Goal: Transaction & Acquisition: Purchase product/service

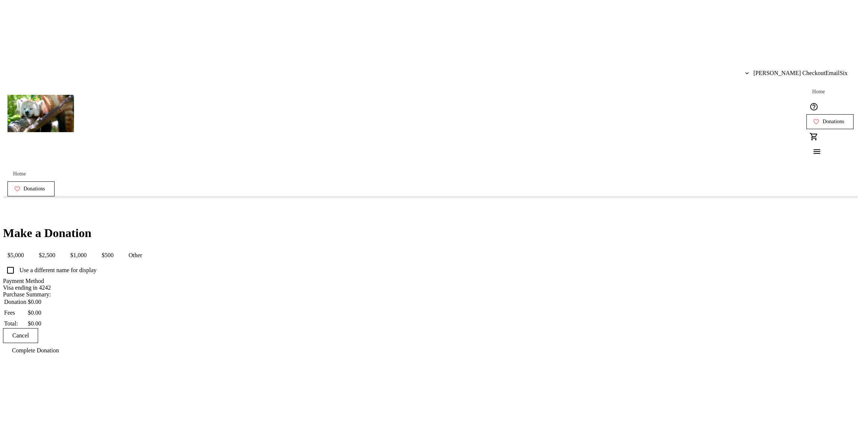
click at [299, 226] on div "Make a Donation $5,000 $2,500 $1,000 $500 Other Use a different name for displa…" at bounding box center [430, 292] width 855 height 132
click at [118, 248] on button "$500" at bounding box center [107, 255] width 21 height 15
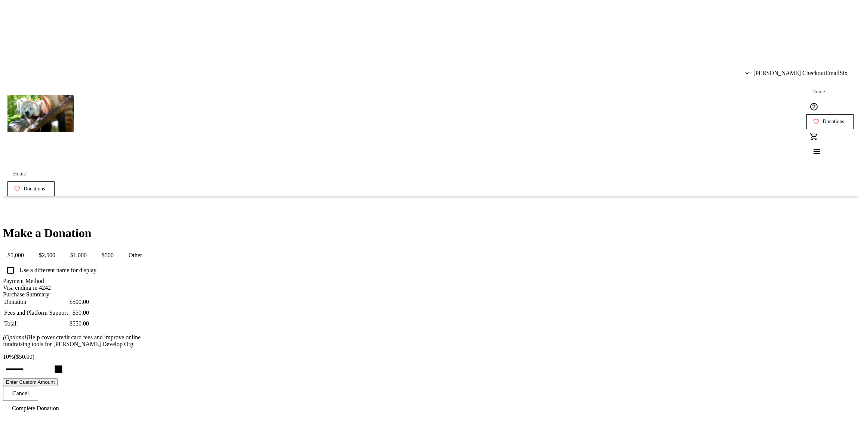
click at [60, 248] on button "$2,500" at bounding box center [46, 255] width 25 height 15
click at [91, 248] on mat-button-toggle "$1,000" at bounding box center [78, 255] width 25 height 15
click at [91, 248] on button "$1,000" at bounding box center [78, 255] width 25 height 15
click at [118, 248] on span "$500" at bounding box center [107, 255] width 21 height 15
click at [60, 248] on span "$2,500" at bounding box center [46, 255] width 25 height 15
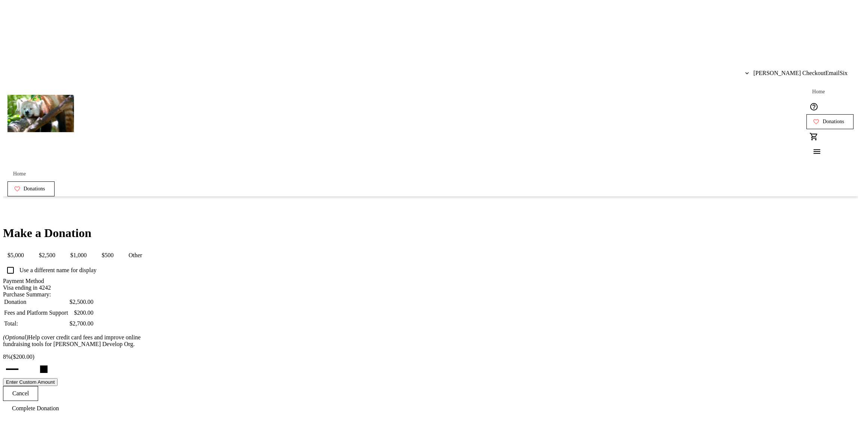
click at [91, 248] on span "$1,000" at bounding box center [78, 255] width 25 height 15
click at [118, 248] on button "$500" at bounding box center [107, 255] width 21 height 15
click at [60, 248] on span "$2,500" at bounding box center [46, 255] width 25 height 15
click at [91, 248] on span "$1,000" at bounding box center [78, 255] width 25 height 15
click at [118, 248] on span "$500" at bounding box center [107, 255] width 21 height 15
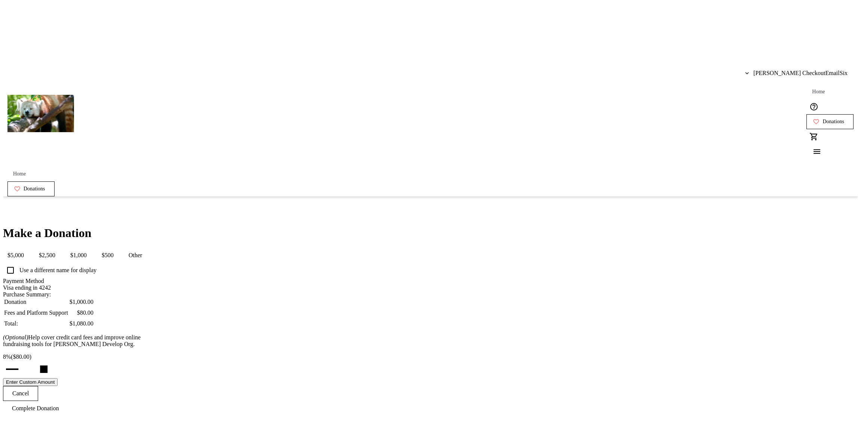
type input "10"
drag, startPoint x: 663, startPoint y: 163, endPoint x: 731, endPoint y: 93, distance: 97.0
click at [663, 226] on div "Make a Donation $5,000 $2,500 $1,000 $500 Other Use a different name for displa…" at bounding box center [430, 321] width 855 height 190
click at [793, 70] on span "[PERSON_NAME] CheckoutEmailSix" at bounding box center [800, 73] width 94 height 7
click at [813, 87] on button "Log Out" at bounding box center [830, 83] width 52 height 18
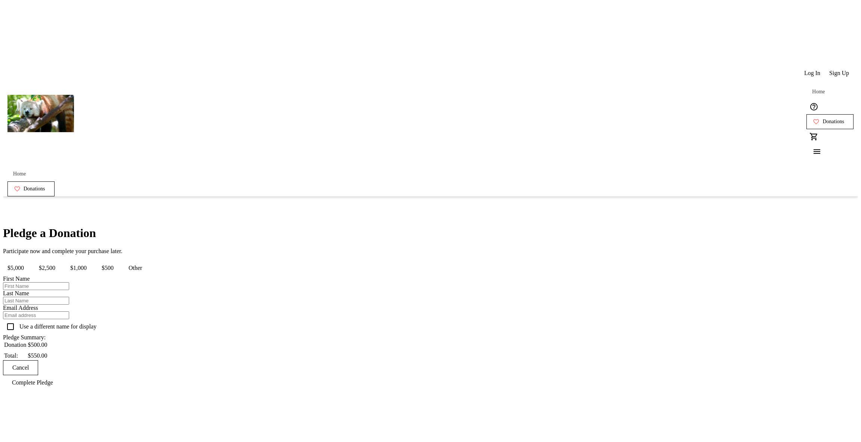
click at [595, 226] on div "Pledge a Donation Participate now and complete your purchase later. $5,000 $2,5…" at bounding box center [430, 308] width 855 height 164
click at [91, 261] on span "$1,000" at bounding box center [78, 268] width 25 height 15
click at [60, 261] on span "$2,500" at bounding box center [46, 268] width 25 height 15
click at [118, 261] on span "$500" at bounding box center [107, 268] width 21 height 15
click at [91, 261] on span "$1,000" at bounding box center [78, 268] width 25 height 15
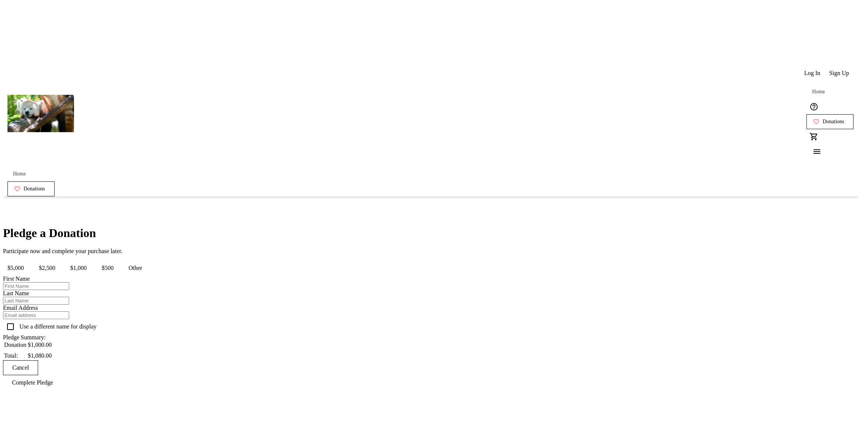
click at [60, 261] on button "$2,500" at bounding box center [46, 268] width 25 height 15
click at [118, 261] on span "$500" at bounding box center [107, 268] width 21 height 15
click at [564, 280] on div "Pledge a Donation Participate now and complete your purchase later. $5,000 $2,5…" at bounding box center [430, 308] width 855 height 164
drag, startPoint x: 465, startPoint y: 144, endPoint x: 473, endPoint y: 154, distance: 12.5
click at [60, 261] on button "$2,500" at bounding box center [46, 268] width 25 height 15
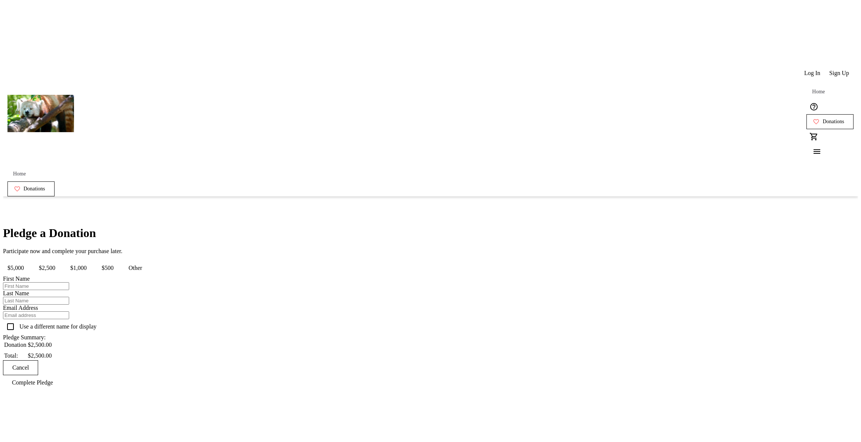
click at [118, 261] on span "$500" at bounding box center [107, 268] width 21 height 15
click at [295, 253] on div "Pledge a Donation Participate now and complete your purchase later. $5,000 $2,5…" at bounding box center [430, 308] width 855 height 164
click at [118, 261] on button "$500" at bounding box center [107, 268] width 21 height 15
click at [28, 261] on button "$5,000" at bounding box center [15, 268] width 25 height 15
click at [91, 261] on button "$1,000" at bounding box center [78, 268] width 25 height 15
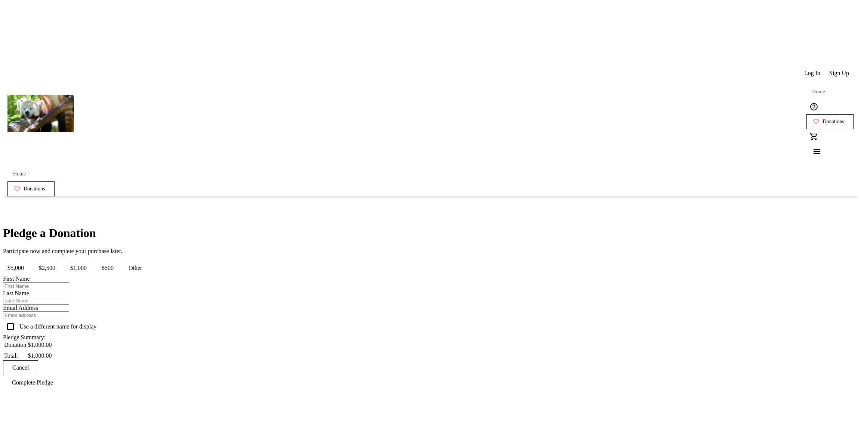
click at [808, 70] on span "Log In" at bounding box center [812, 73] width 16 height 7
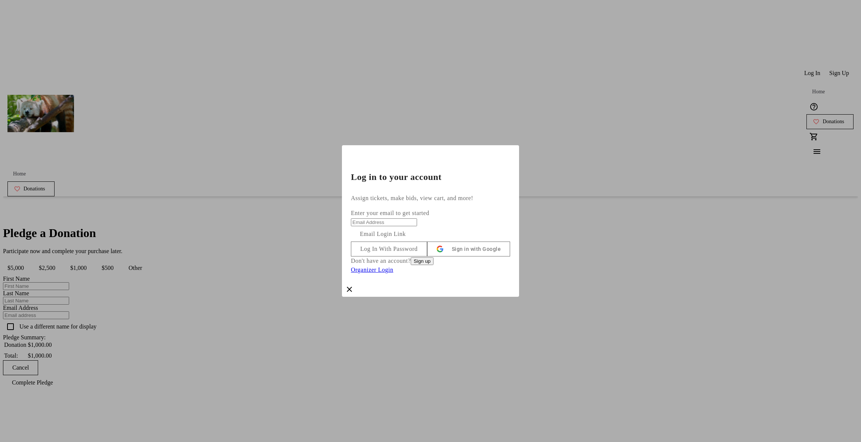
click at [484, 149] on div "Log in to your account" at bounding box center [430, 169] width 177 height 49
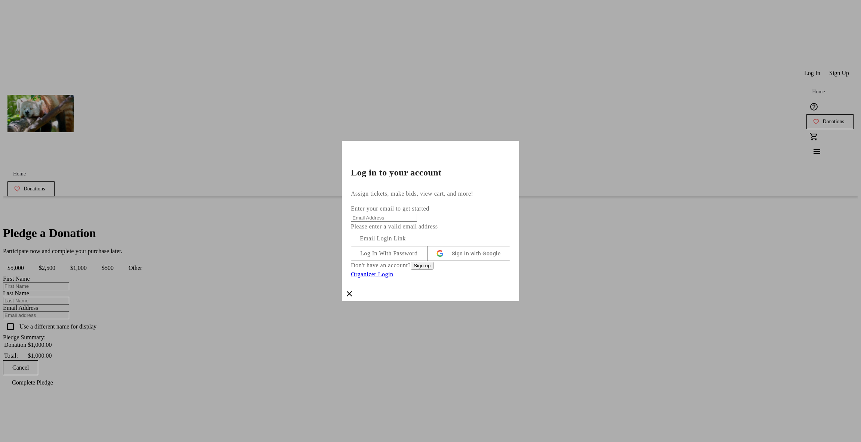
click at [427, 249] on span at bounding box center [388, 254] width 75 height 18
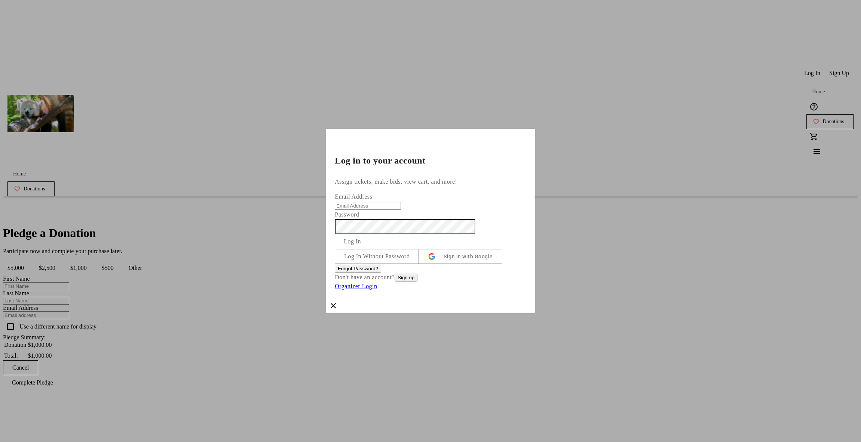
click at [401, 202] on input "Email Address" at bounding box center [368, 206] width 66 height 8
type input "andrew+checkout-email-test-6@trellis.org"
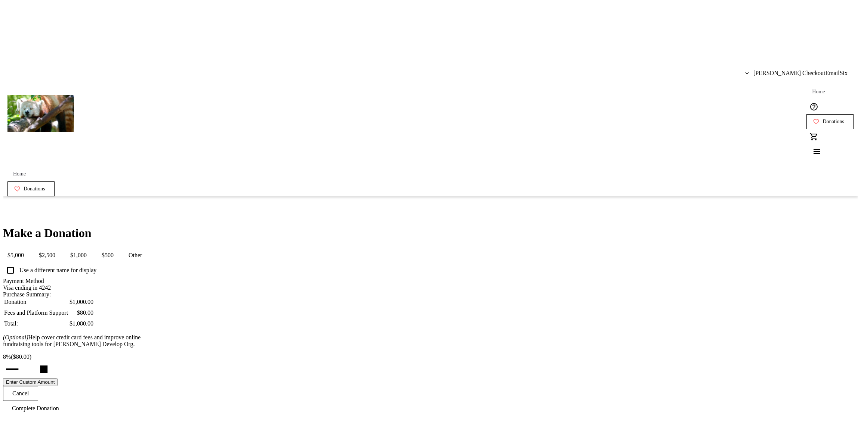
click at [118, 248] on span "$500" at bounding box center [107, 255] width 21 height 15
type input "14"
click at [56, 361] on input "Cover fees percentage" at bounding box center [27, 369] width 58 height 16
click at [635, 226] on div "Make a Donation $5,000 $2,500 $1,000 $500 Other Use a different name for displa…" at bounding box center [430, 321] width 855 height 190
click at [810, 61] on div "Andrew CheckoutEmailSix Home Donations 0" at bounding box center [430, 114] width 855 height 106
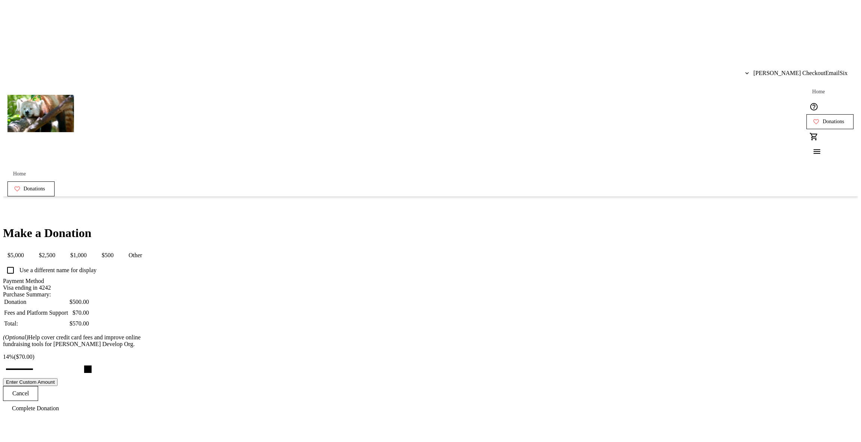
click at [807, 70] on span "[PERSON_NAME] CheckoutEmailSix" at bounding box center [800, 73] width 94 height 7
click at [813, 83] on span "Log Out" at bounding box center [830, 83] width 43 height 7
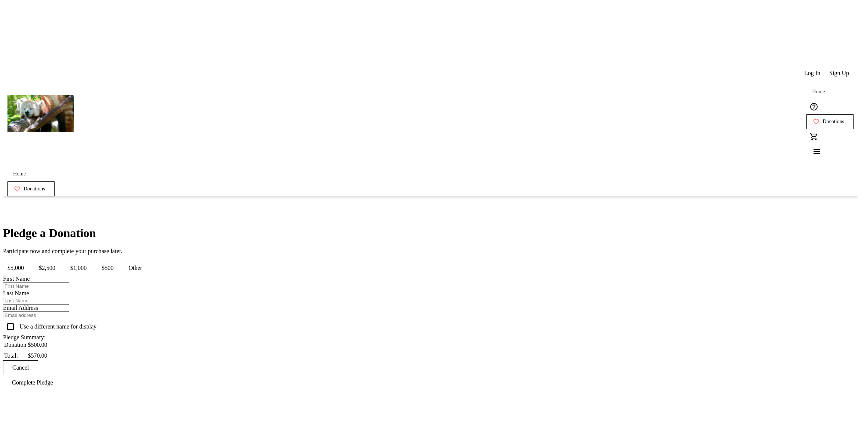
click at [629, 235] on div "Pledge a Donation Participate now and complete your purchase later. $5,000 $2,5…" at bounding box center [430, 308] width 855 height 164
click at [806, 70] on span "Log In" at bounding box center [812, 73] width 16 height 7
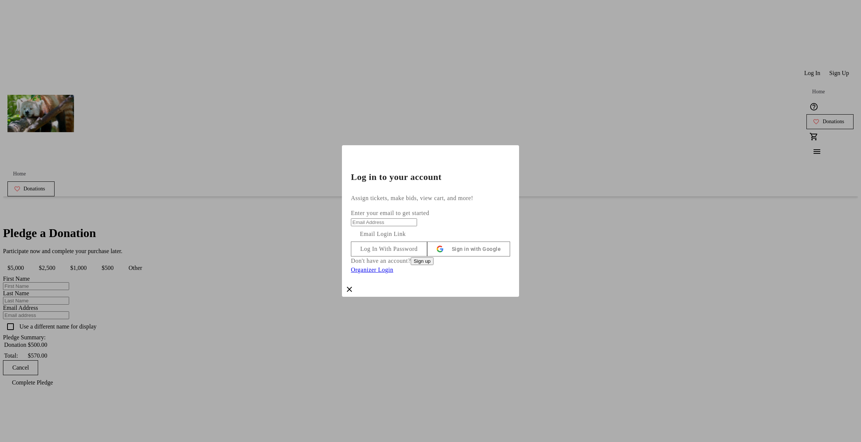
click at [482, 242] on div "Log In With Password Sign in with Google Don't have an account? Sign up Organiz…" at bounding box center [430, 258] width 159 height 33
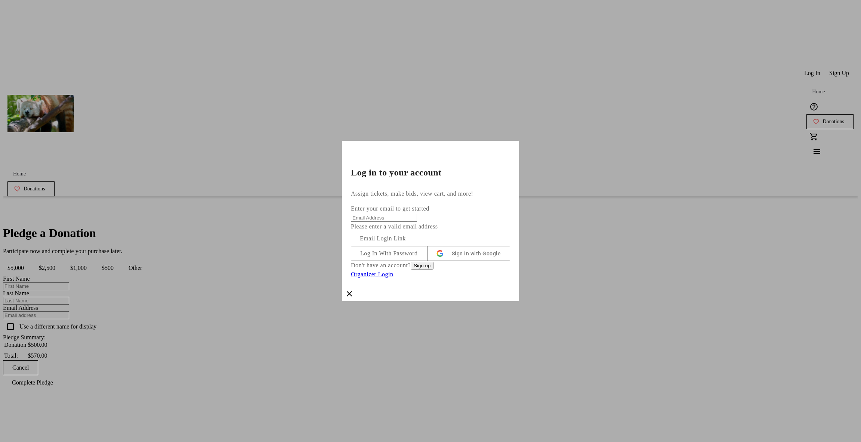
click at [427, 249] on span at bounding box center [388, 254] width 75 height 18
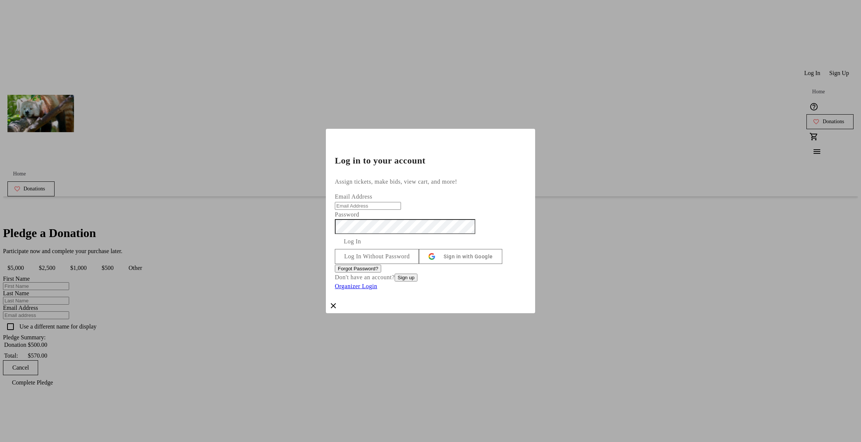
click at [401, 202] on input "Email Address" at bounding box center [368, 206] width 66 height 8
type input "[PERSON_NAME][EMAIL_ADDRESS][DOMAIN_NAME]"
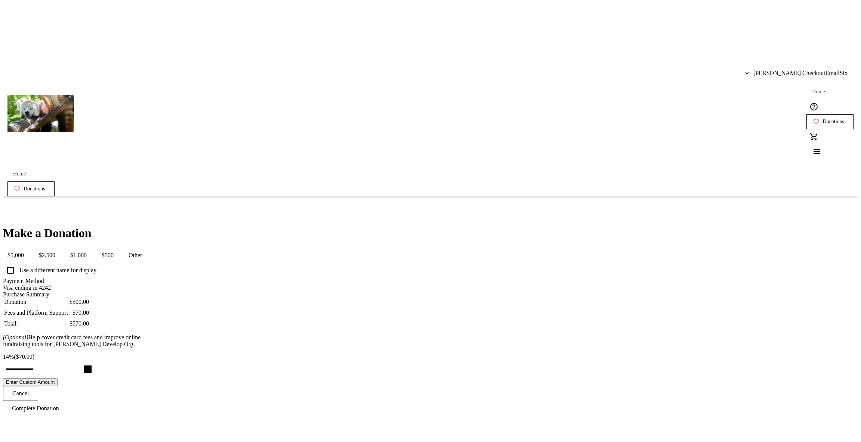
type input "13"
click at [56, 361] on input "Cover fees percentage" at bounding box center [27, 369] width 58 height 16
click at [536, 226] on div "Make a Donation $5,000 $2,500 $1,000 $500 Other Use a different name for displa…" at bounding box center [430, 321] width 855 height 190
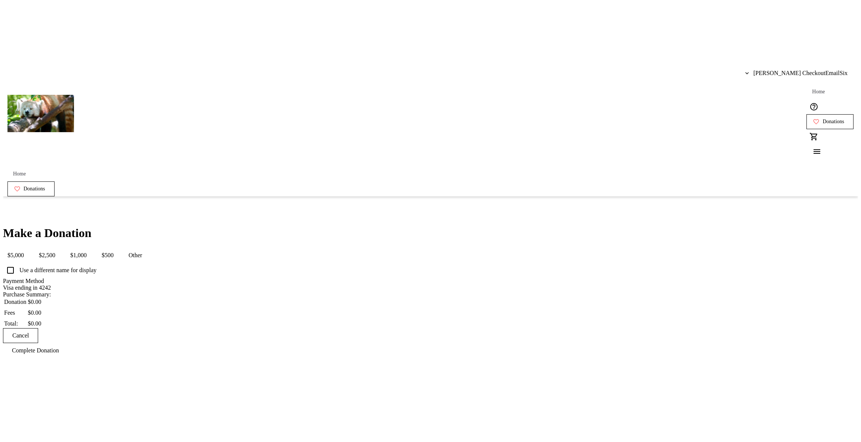
click at [278, 226] on div "Make a Donation $5,000 $2,500 $1,000 $500 Other Use a different name for displa…" at bounding box center [430, 292] width 855 height 132
click at [118, 248] on button "$500" at bounding box center [107, 255] width 21 height 15
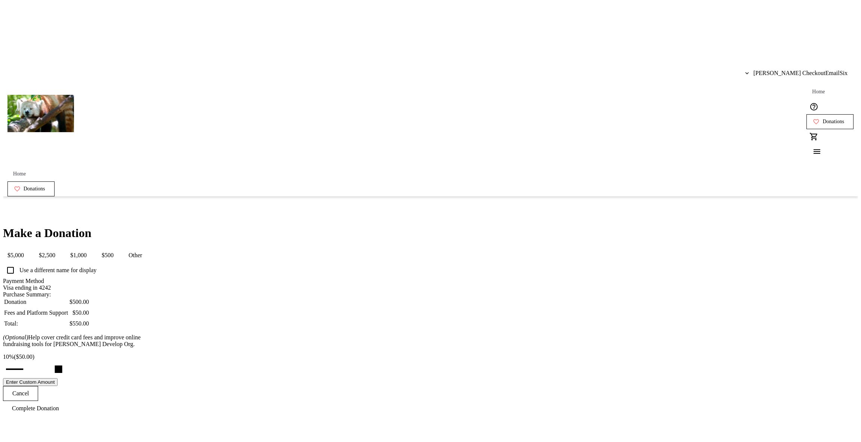
click at [274, 289] on div "Make a Donation $5,000 $2,500 $1,000 $500 Other Use a different name for displa…" at bounding box center [430, 321] width 855 height 190
type input "13"
click at [56, 361] on input "Cover fees percentage" at bounding box center [27, 369] width 58 height 16
click at [590, 310] on div "Make a Donation $5,000 $2,500 $1,000 $500 Other Use a different name for displa…" at bounding box center [430, 321] width 855 height 190
click at [781, 70] on span "[PERSON_NAME] CheckoutEmailSix" at bounding box center [800, 73] width 94 height 7
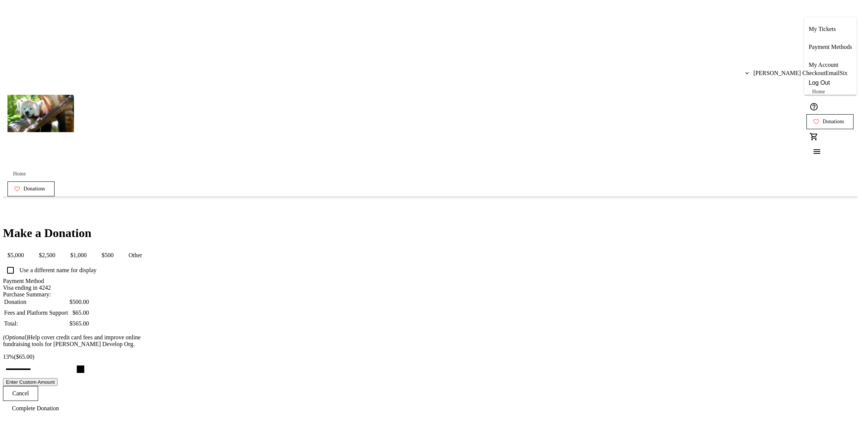
click at [809, 81] on span "Log Out" at bounding box center [830, 83] width 43 height 7
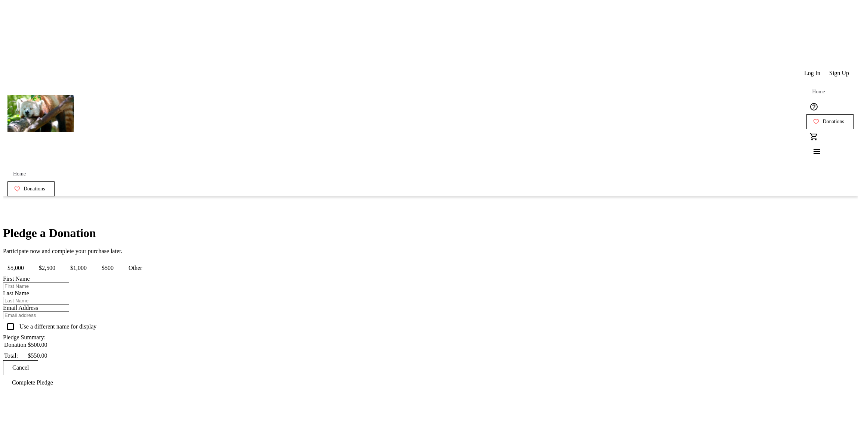
click at [613, 226] on div "Pledge a Donation Participate now and complete your purchase later. $5,000 $2,5…" at bounding box center [430, 308] width 855 height 164
drag, startPoint x: 470, startPoint y: 357, endPoint x: 502, endPoint y: 358, distance: 32.5
click at [161, 358] on div "Pledge a Donation Participate now and complete your purchase later. $5,000 $2,5…" at bounding box center [82, 308] width 158 height 164
click at [595, 234] on div "Pledge a Donation Participate now and complete your purchase later. $5,000 $2,5…" at bounding box center [430, 308] width 855 height 164
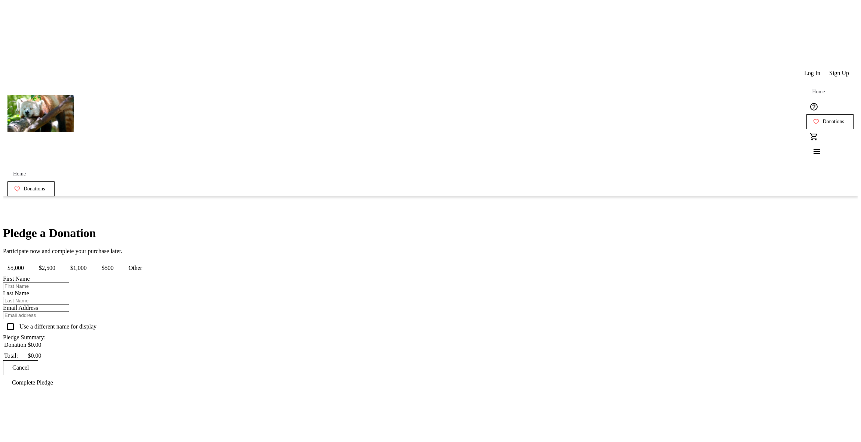
click at [118, 261] on button "$500" at bounding box center [107, 268] width 21 height 15
click at [634, 244] on div "Pledge a Donation Participate now and complete your purchase later. $5,000 $2,5…" at bounding box center [430, 308] width 855 height 164
click at [804, 70] on span "Log In" at bounding box center [812, 73] width 16 height 7
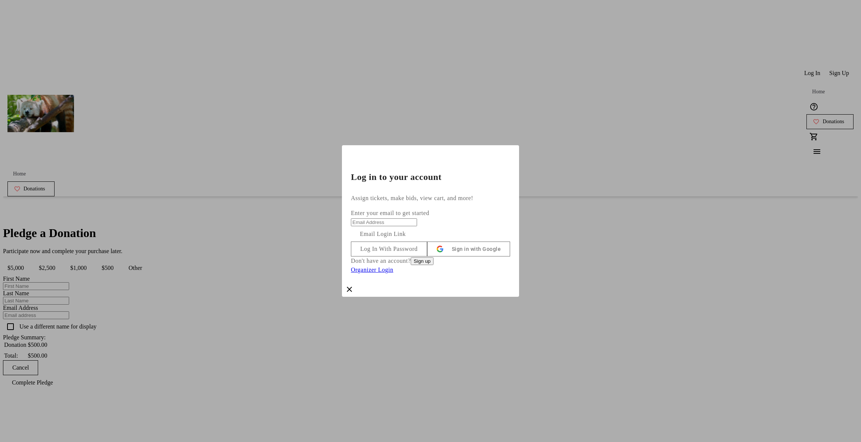
click at [427, 243] on span at bounding box center [388, 249] width 75 height 18
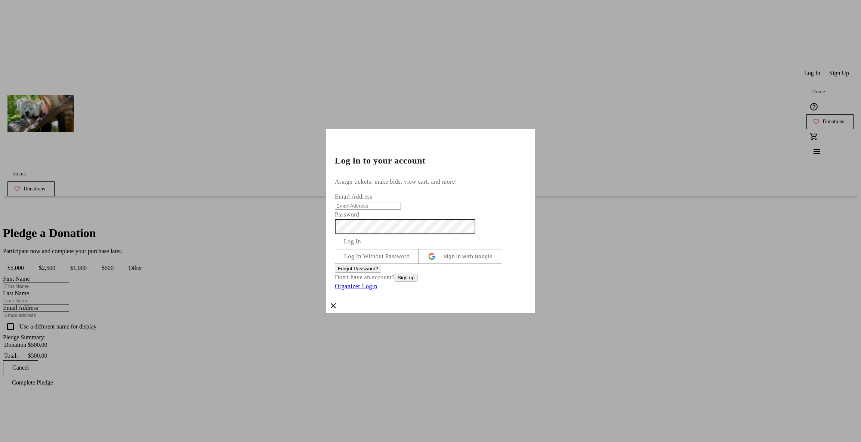
click at [401, 202] on input "Email Address" at bounding box center [368, 206] width 66 height 8
type input "[PERSON_NAME][EMAIL_ADDRESS][DOMAIN_NAME]"
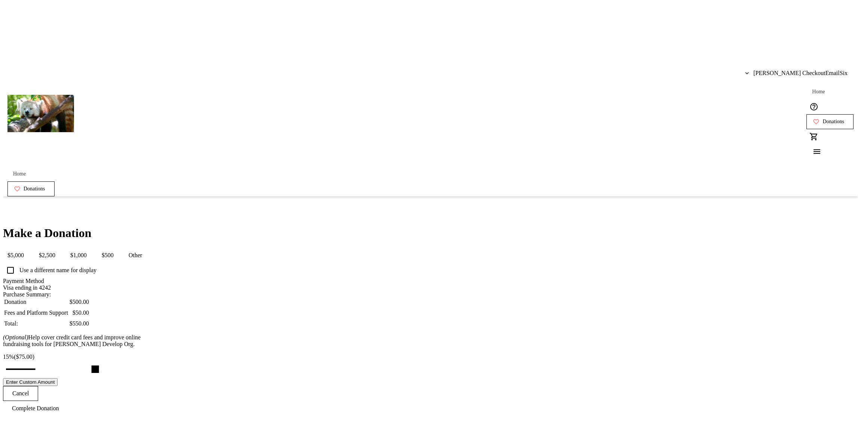
type input "15"
click at [56, 361] on input "Cover fees percentage" at bounding box center [27, 369] width 58 height 16
click at [588, 329] on div "Make a Donation $5,000 $2,500 $1,000 $500 Other Use a different name for displa…" at bounding box center [430, 321] width 855 height 190
click at [817, 70] on span "[PERSON_NAME] CheckoutEmailSix" at bounding box center [800, 73] width 94 height 7
click at [822, 88] on button "Log Out" at bounding box center [830, 83] width 52 height 18
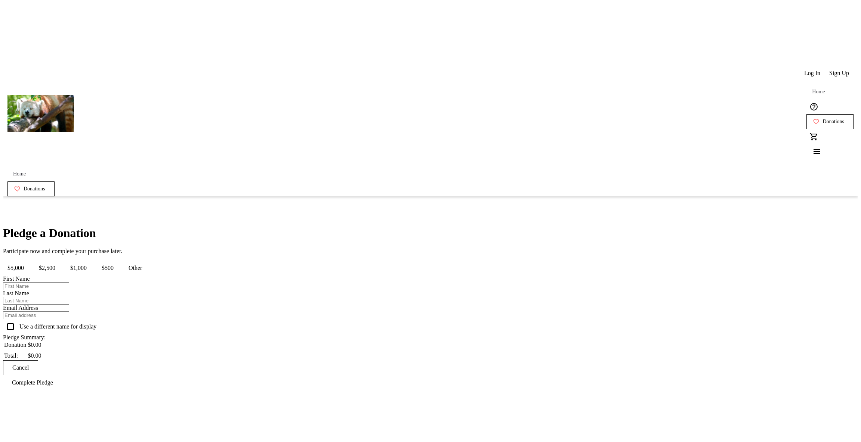
click at [804, 70] on span "Log In" at bounding box center [812, 73] width 16 height 7
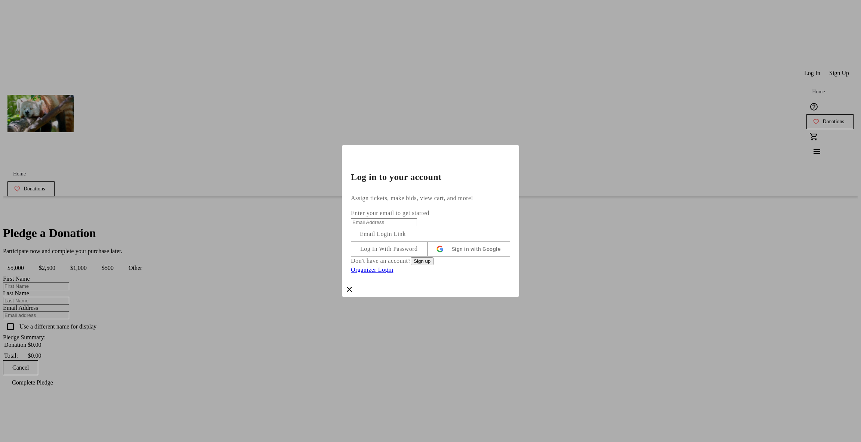
click at [427, 245] on span at bounding box center [388, 249] width 75 height 18
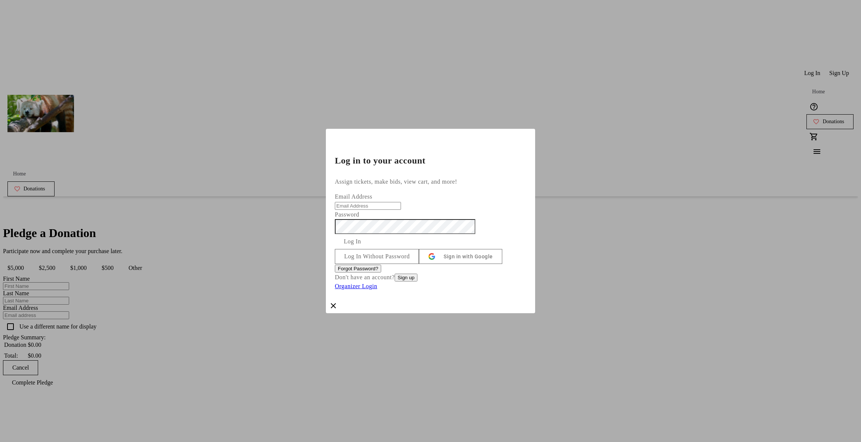
click at [401, 202] on input "Email Address" at bounding box center [368, 206] width 66 height 8
type input "[PERSON_NAME][EMAIL_ADDRESS][DOMAIN_NAME]"
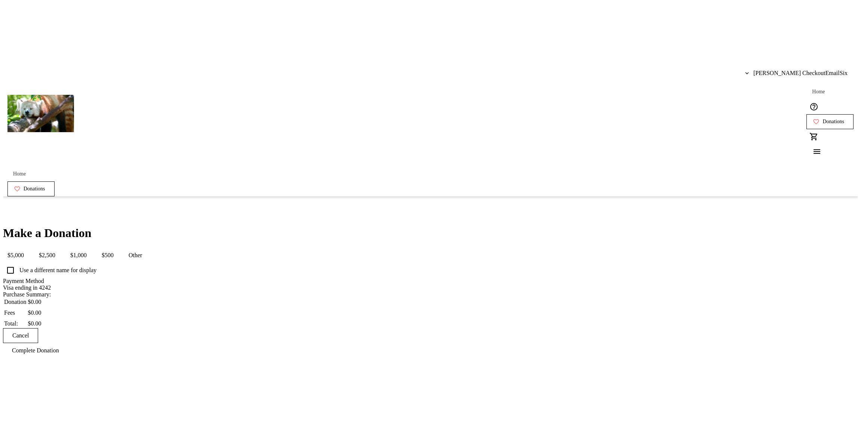
click at [118, 248] on button "$500" at bounding box center [107, 255] width 21 height 15
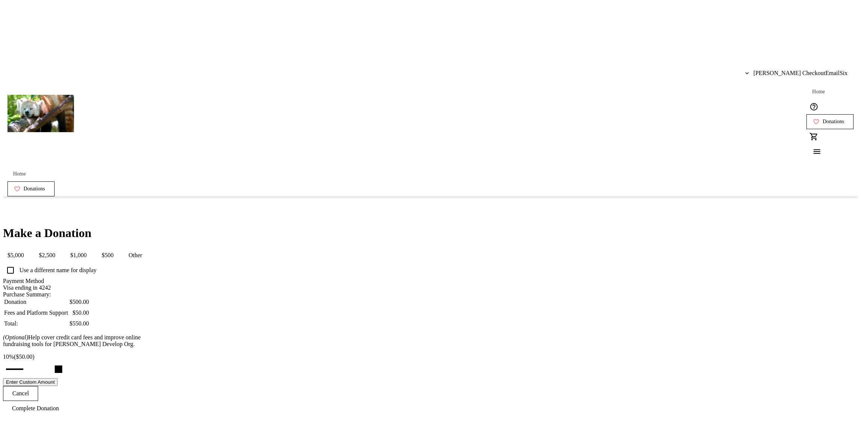
type input "14"
click at [56, 361] on input "Cover fees percentage" at bounding box center [27, 369] width 58 height 16
click at [625, 303] on div "Make a Donation $5,000 $2,500 $1,000 $500 Other Use a different name for displa…" at bounding box center [430, 321] width 855 height 190
click at [787, 70] on span "Andrew CheckoutEmailSix" at bounding box center [800, 73] width 94 height 7
click at [818, 82] on span "Log Out" at bounding box center [830, 83] width 43 height 7
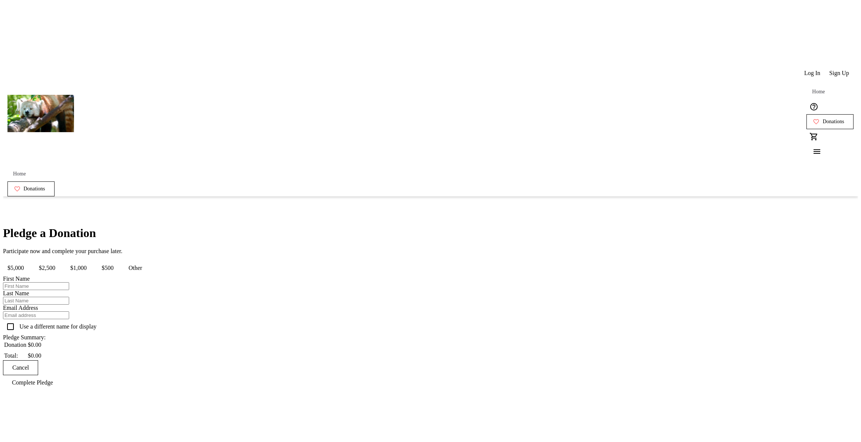
click at [764, 226] on div "Pledge a Donation Participate now and complete your purchase later. $5,000 $2,5…" at bounding box center [430, 308] width 855 height 164
click at [805, 70] on span "Log In" at bounding box center [812, 73] width 16 height 7
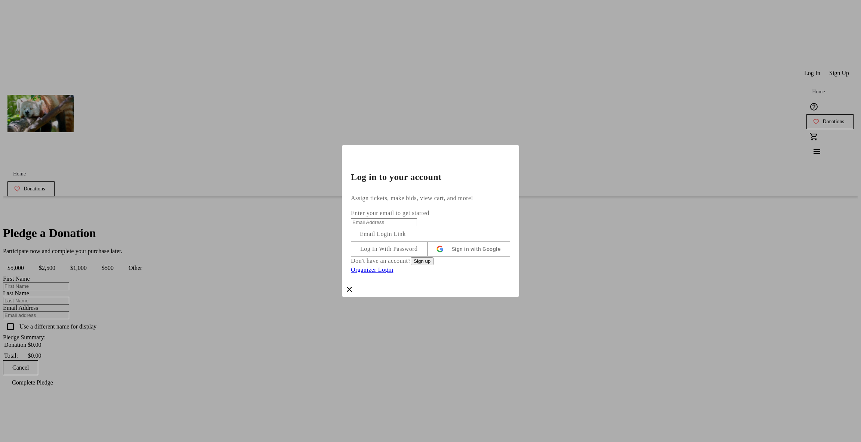
click at [427, 245] on span at bounding box center [388, 249] width 75 height 18
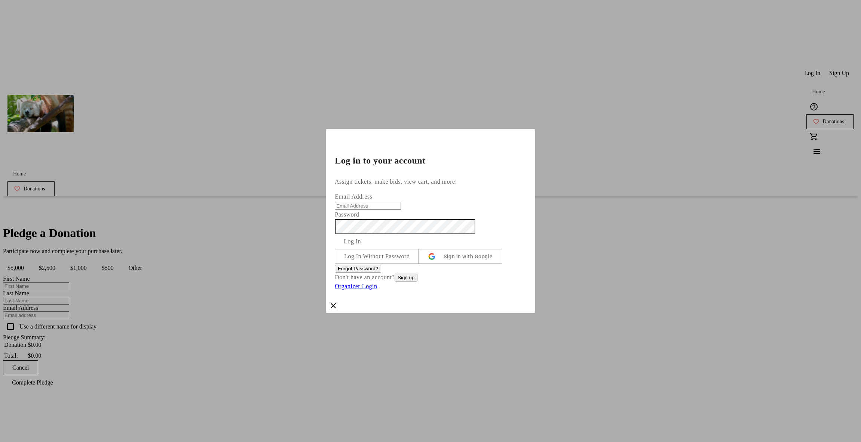
click at [401, 202] on input "Email Address" at bounding box center [368, 206] width 66 height 8
drag, startPoint x: 388, startPoint y: 170, endPoint x: 342, endPoint y: 165, distance: 46.3
click at [342, 165] on div "Log in to your account Assign tickets, make bids, view cart, and more! Email Ad…" at bounding box center [430, 221] width 861 height 442
type input "[PERSON_NAME][EMAIL_ADDRESS][DOMAIN_NAME]"
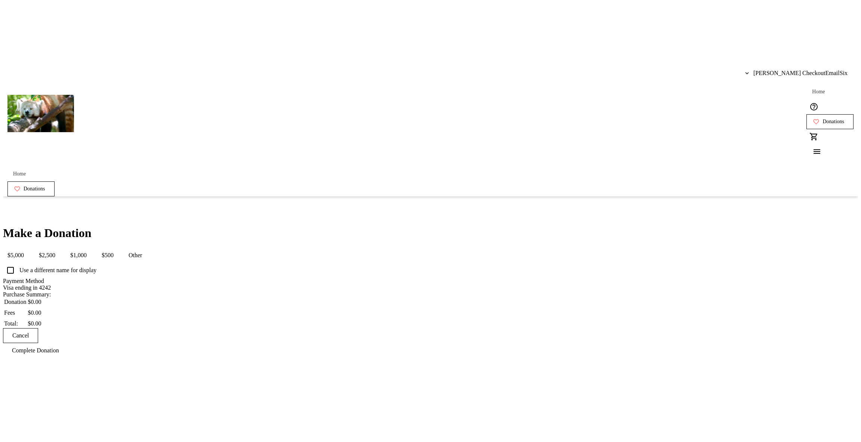
click at [805, 70] on span "[PERSON_NAME] CheckoutEmailSix" at bounding box center [800, 73] width 94 height 7
click at [809, 86] on span "Log Out" at bounding box center [830, 83] width 43 height 7
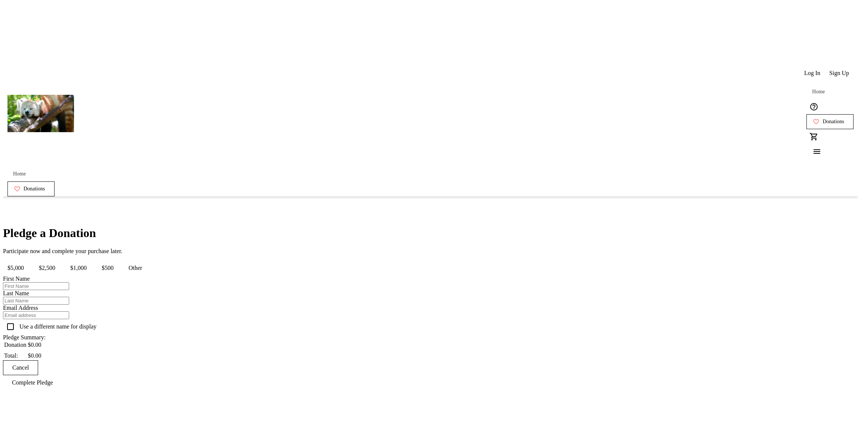
click at [818, 64] on span at bounding box center [812, 73] width 25 height 18
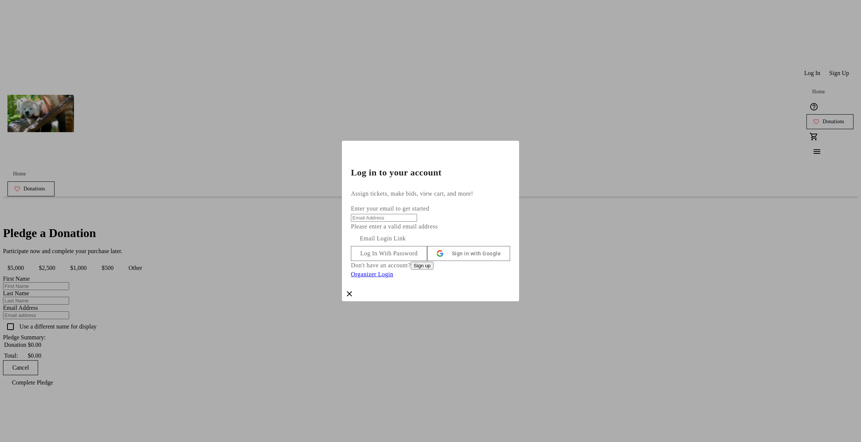
click at [482, 189] on div "Assign tickets, make bids, view cart, and more! Enter your email to get started…" at bounding box center [430, 237] width 177 height 97
click at [418, 250] on span "Log In With Password" at bounding box center [389, 253] width 58 height 9
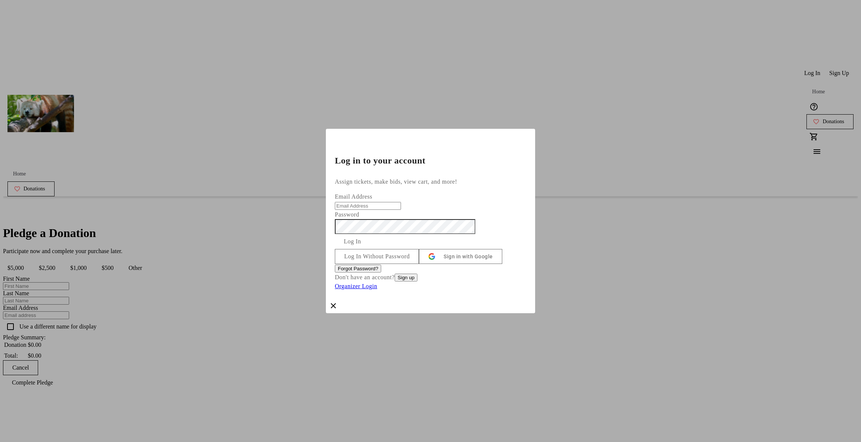
click at [401, 202] on input "Email Address" at bounding box center [368, 206] width 66 height 8
type input "andrew+checkout-email-test-6@trellis.org"
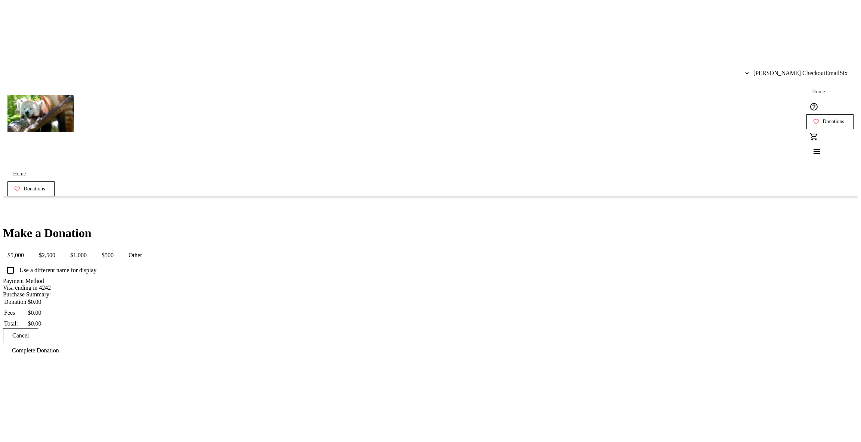
click at [796, 64] on span at bounding box center [796, 73] width 114 height 18
click at [809, 86] on span "Log Out" at bounding box center [830, 83] width 43 height 7
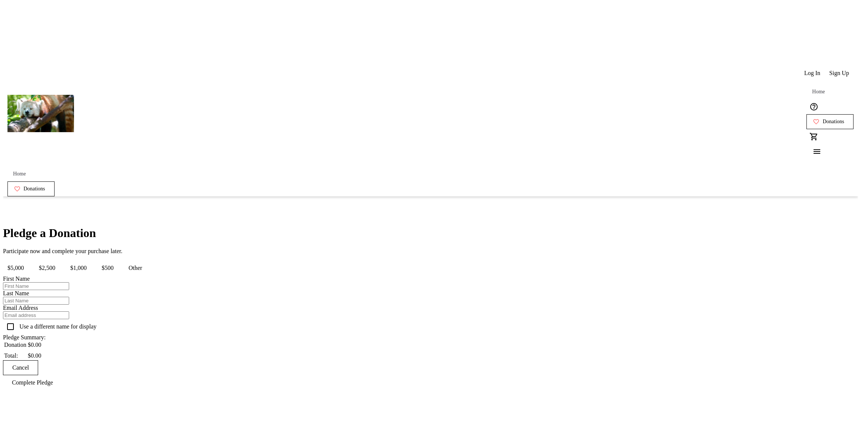
click at [292, 226] on div "Pledge a Donation Participate now and complete your purchase later. $5,000 $2,5…" at bounding box center [430, 308] width 855 height 164
click at [741, 226] on div "Pledge a Donation Participate now and complete your purchase later. $5,000 $2,5…" at bounding box center [430, 308] width 855 height 164
click at [804, 70] on span "Log In" at bounding box center [812, 73] width 16 height 7
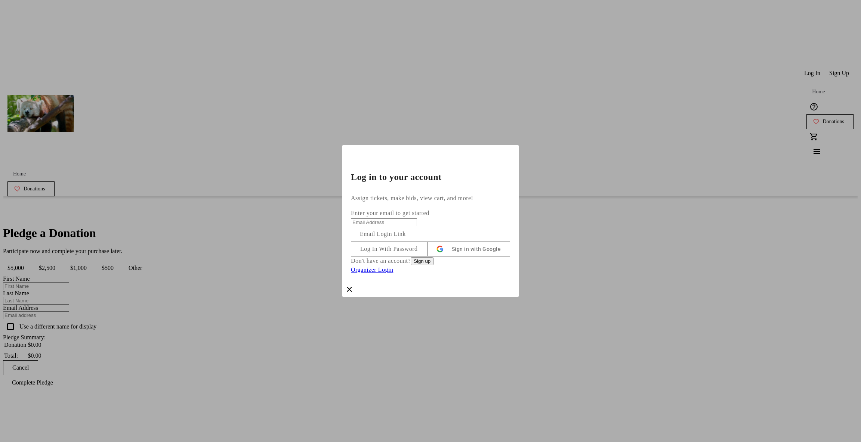
click at [472, 194] on div "Assign tickets, make bids, view cart, and more! Enter your email to get started…" at bounding box center [430, 238] width 177 height 88
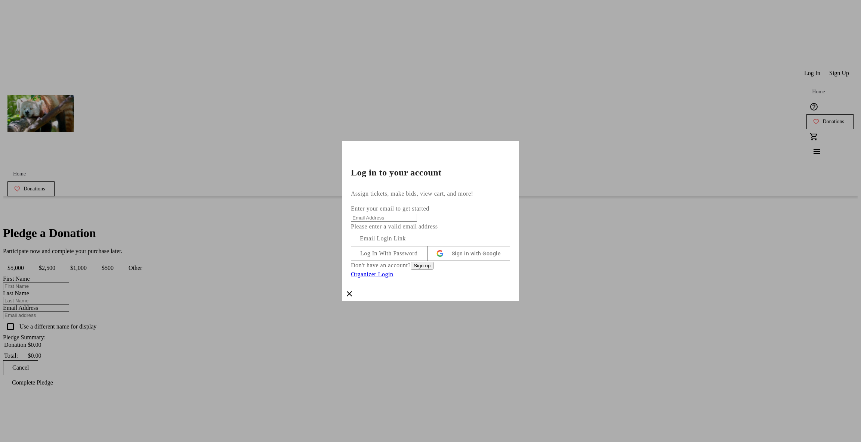
click at [427, 249] on span at bounding box center [388, 254] width 75 height 18
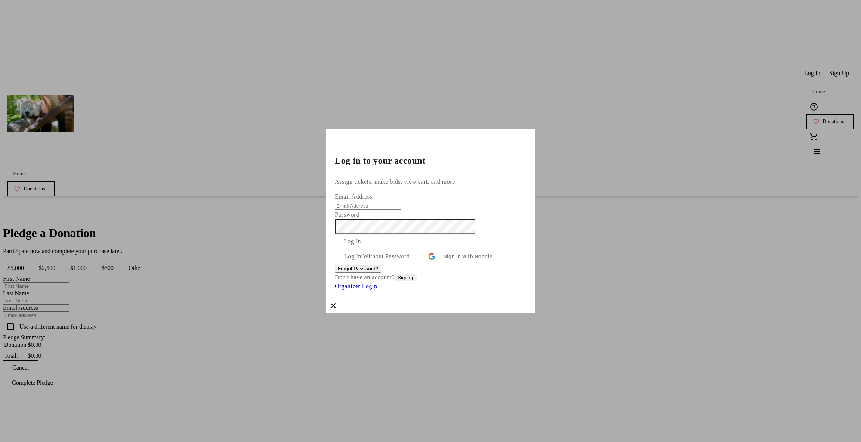
click at [401, 202] on input "Email Address" at bounding box center [368, 206] width 66 height 8
click at [441, 178] on div "Assign tickets, make bids, view cart, and more! Email Address Password Log In L…" at bounding box center [430, 238] width 209 height 121
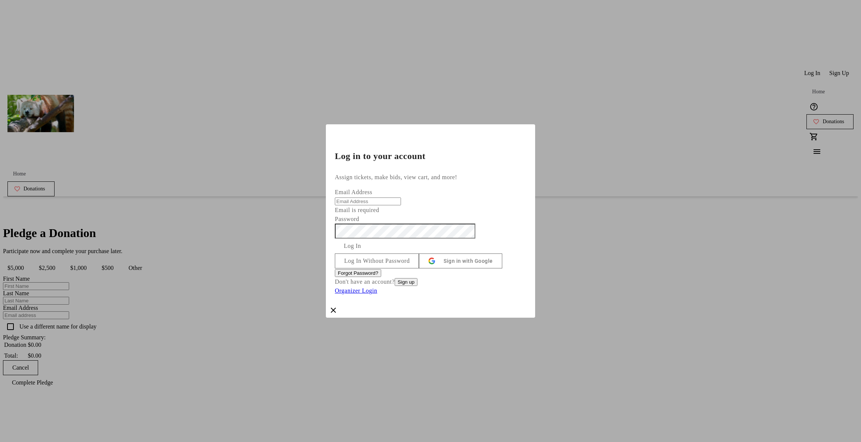
click at [401, 198] on input "Email Address" at bounding box center [368, 202] width 66 height 8
type input "[PERSON_NAME][EMAIL_ADDRESS][DOMAIN_NAME]"
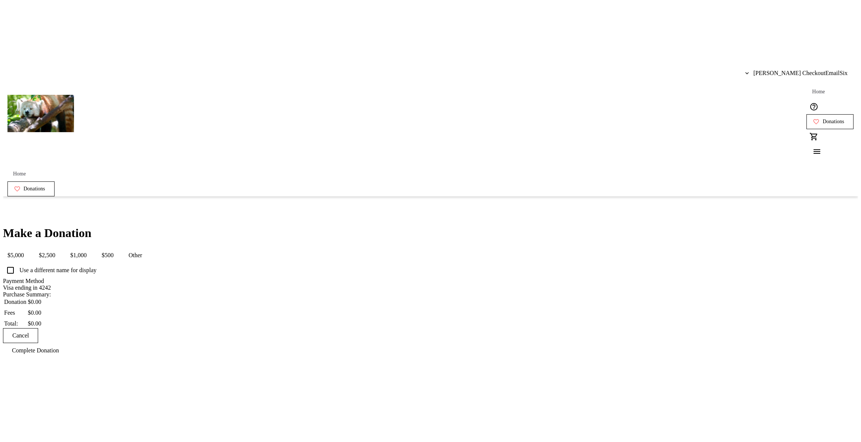
click at [779, 70] on span "[PERSON_NAME] CheckoutEmailSix" at bounding box center [800, 73] width 94 height 7
click at [809, 80] on span "Log Out" at bounding box center [830, 83] width 43 height 7
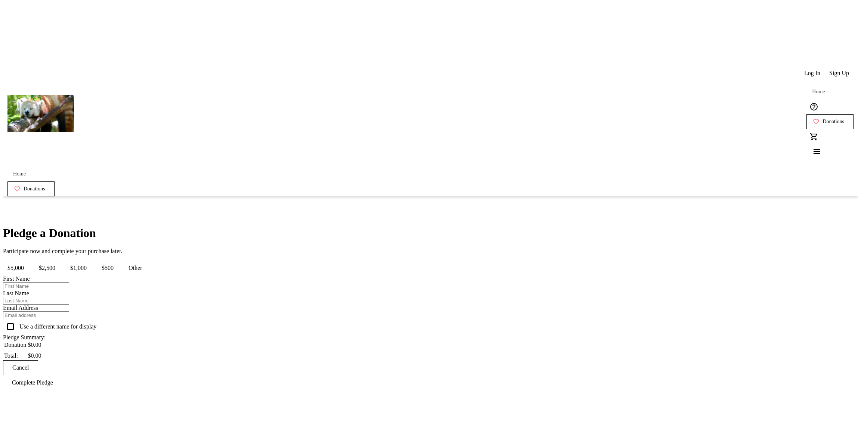
click at [804, 70] on span "Log In" at bounding box center [812, 73] width 16 height 7
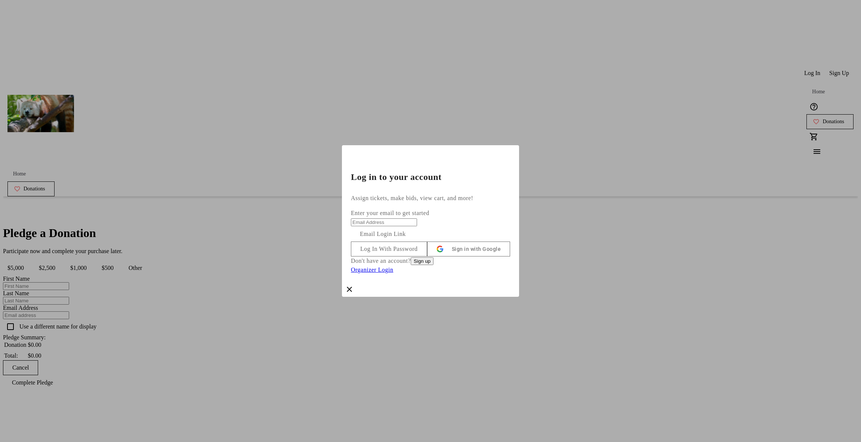
click at [427, 247] on span at bounding box center [388, 249] width 75 height 18
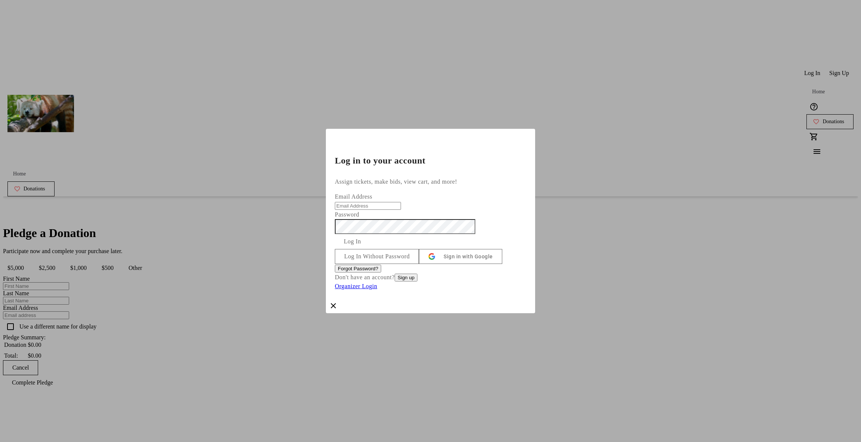
click at [401, 202] on input "Email Address" at bounding box center [368, 206] width 66 height 8
type input "andrew+checkout-email-test-6@trellis.org"
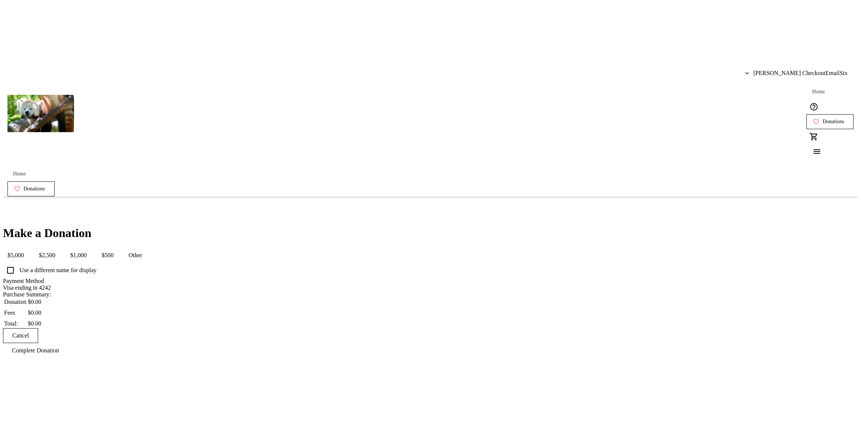
click at [540, 226] on div "Make a Donation $5,000 $2,500 $1,000 $500 Other Use a different name for displa…" at bounding box center [430, 292] width 855 height 132
click at [118, 248] on button "$500" at bounding box center [107, 255] width 21 height 15
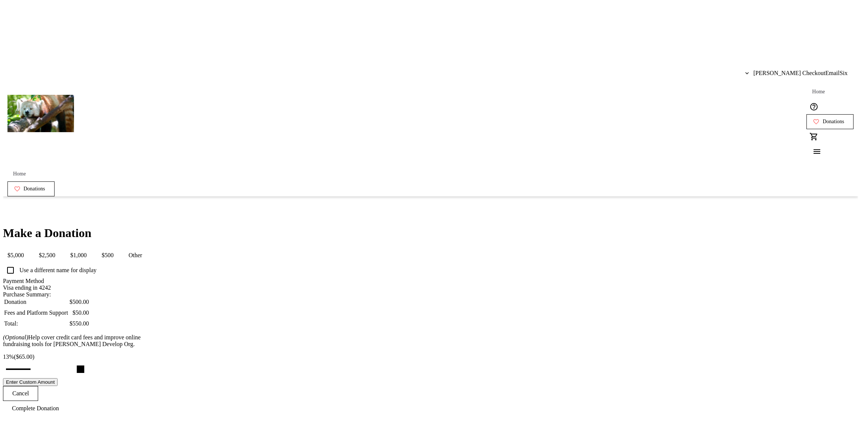
type input "13"
click at [56, 361] on input "Cover fees percentage" at bounding box center [27, 369] width 58 height 16
click at [636, 300] on div "Make a Donation $5,000 $2,500 $1,000 $500 Other Use a different name for displa…" at bounding box center [430, 321] width 855 height 190
click at [783, 70] on span "[PERSON_NAME] CheckoutEmailSix" at bounding box center [800, 73] width 94 height 7
click at [809, 86] on span "Log Out" at bounding box center [830, 83] width 43 height 7
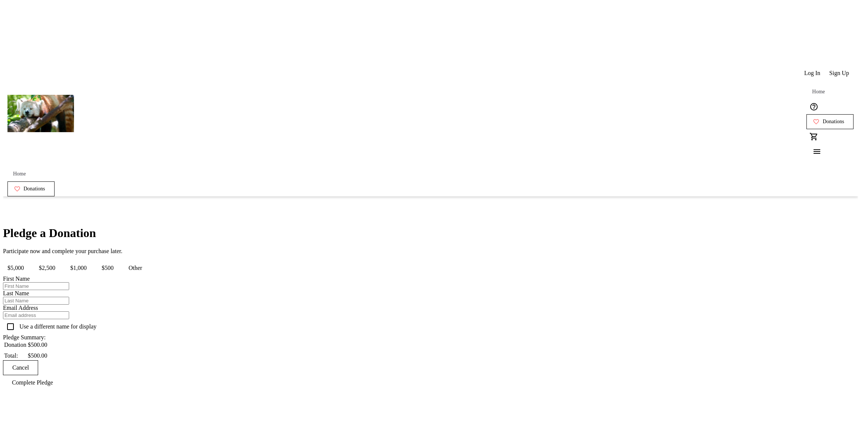
click at [604, 239] on div "Pledge a Donation Participate now and complete your purchase later. $5,000 $2,5…" at bounding box center [430, 308] width 855 height 164
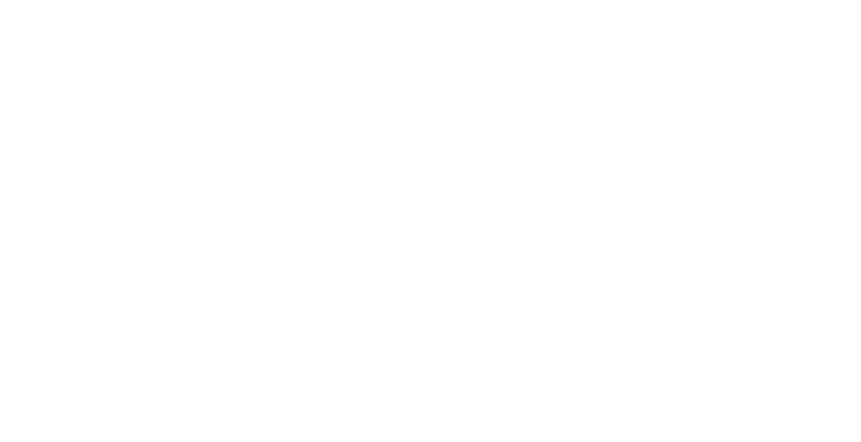
click at [377, 64] on html at bounding box center [430, 32] width 861 height 64
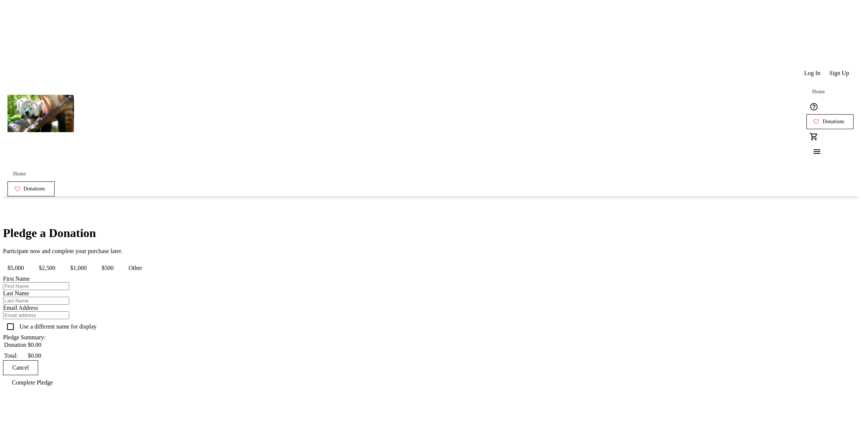
click at [251, 226] on div "Pledge a Donation Participate now and complete your purchase later. $5,000 $2,5…" at bounding box center [430, 308] width 855 height 164
click at [804, 70] on span "Log In" at bounding box center [812, 73] width 16 height 7
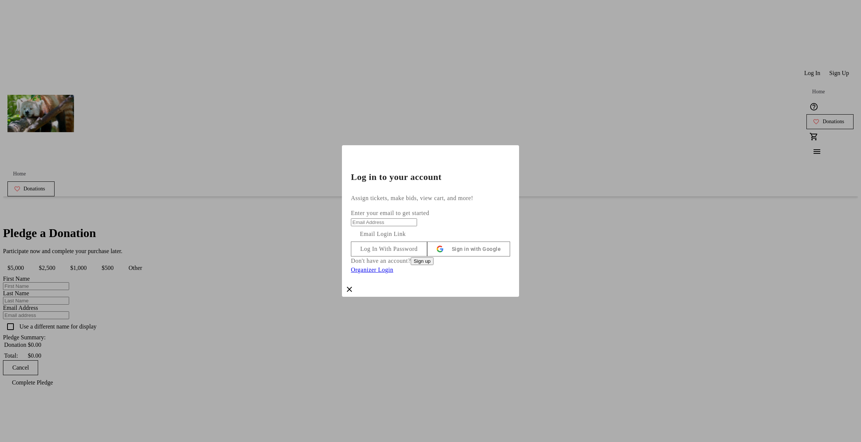
click at [427, 243] on button "Log In With Password" at bounding box center [389, 249] width 76 height 15
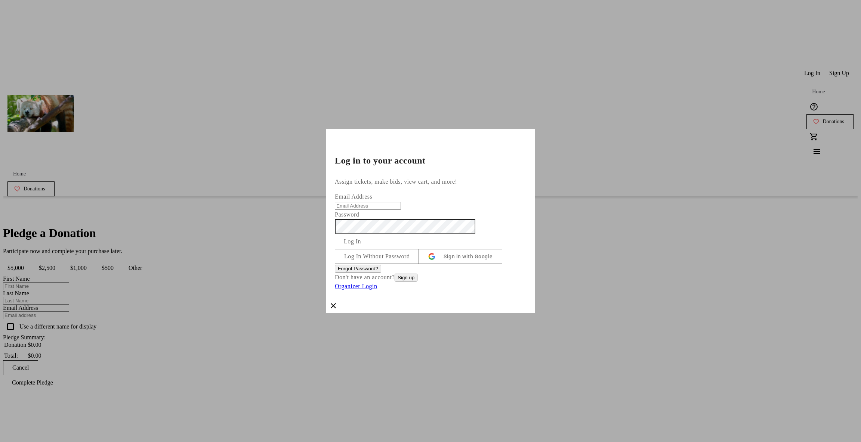
click at [401, 202] on input "Email Address" at bounding box center [368, 206] width 66 height 8
type input "[PERSON_NAME][EMAIL_ADDRESS][DOMAIN_NAME]"
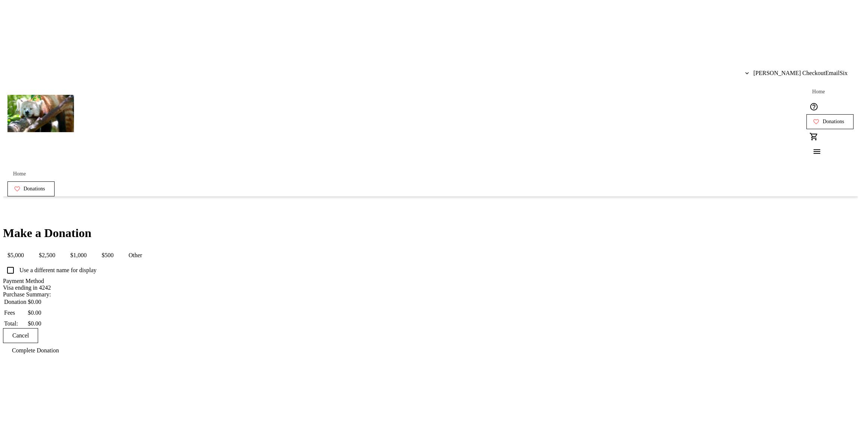
click at [118, 248] on span "$500" at bounding box center [107, 255] width 21 height 15
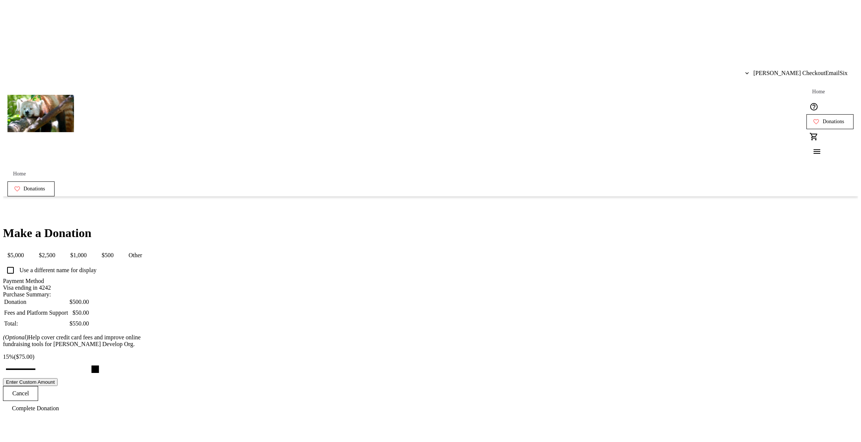
click at [56, 361] on input "Cover fees percentage" at bounding box center [27, 369] width 58 height 16
click at [548, 308] on div "Make a Donation $5,000 $2,500 $1,000 $500 Other Use a different name for displa…" at bounding box center [430, 321] width 855 height 190
click at [56, 361] on input "Cover fees percentage" at bounding box center [27, 369] width 58 height 16
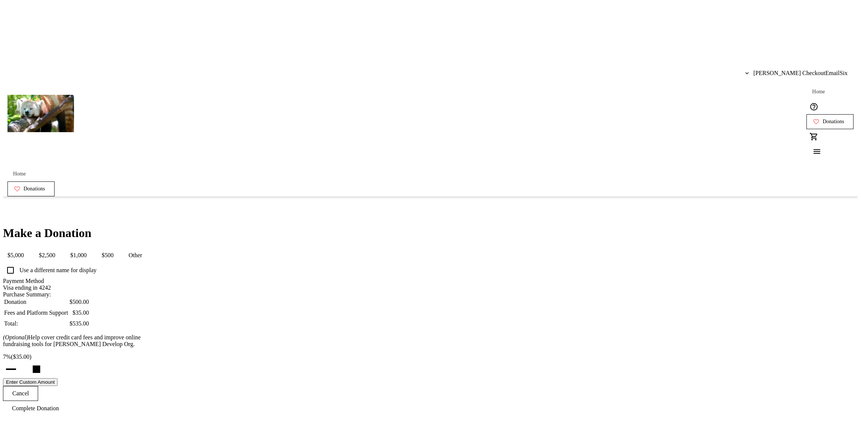
click at [56, 361] on input "Cover fees percentage" at bounding box center [27, 369] width 58 height 16
click at [623, 277] on div "Make a Donation $5,000 $2,500 $1,000 $500 Other Use a different name for displa…" at bounding box center [430, 321] width 855 height 190
drag, startPoint x: 404, startPoint y: 353, endPoint x: 388, endPoint y: 349, distance: 16.9
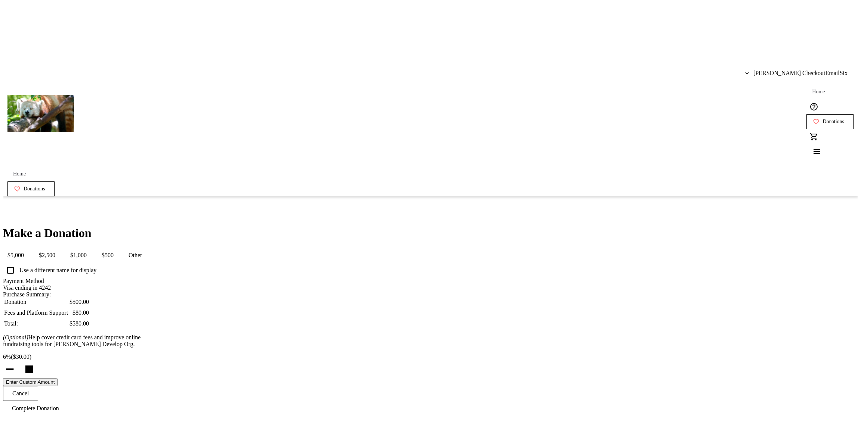
type input "6"
click at [56, 361] on input "Cover fees percentage" at bounding box center [27, 369] width 58 height 16
click at [270, 268] on div "Make a Donation $5,000 $2,500 $1,000 $500 Other Use a different name for displa…" at bounding box center [430, 321] width 855 height 190
click at [284, 279] on div "Make a Donation $5,000 $2,500 $1,000 $500 Other Use a different name for displa…" at bounding box center [430, 321] width 855 height 190
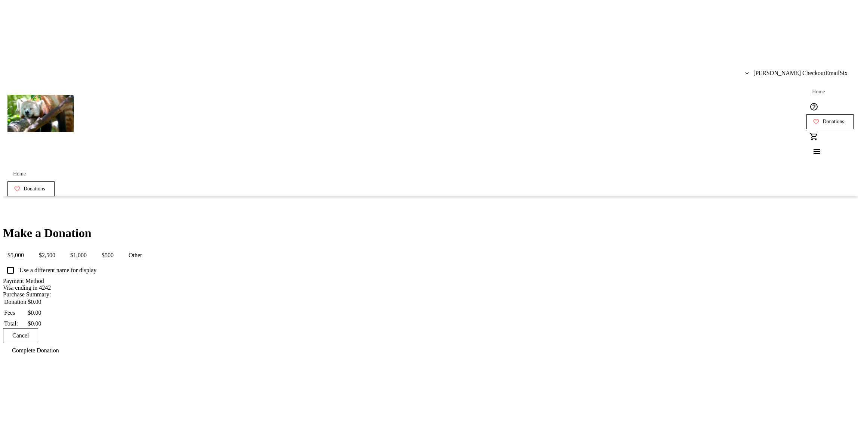
click at [244, 226] on div "Make a Donation $5,000 $2,500 $1,000 $500 Other Use a different name for displa…" at bounding box center [430, 292] width 855 height 132
click at [118, 248] on span "$500" at bounding box center [107, 255] width 21 height 15
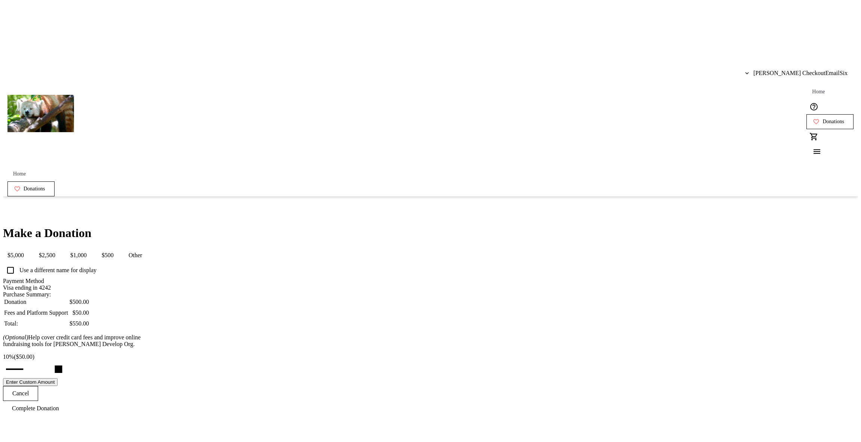
click at [574, 243] on div "Make a Donation $5,000 $2,500 $1,000 $500 Other Use a different name for displa…" at bounding box center [430, 321] width 855 height 190
drag, startPoint x: 439, startPoint y: 348, endPoint x: 438, endPoint y: 387, distance: 38.9
type input "13"
click at [56, 361] on input "Cover fees percentage" at bounding box center [27, 369] width 58 height 16
click at [59, 405] on span "Complete Donation" at bounding box center [35, 408] width 47 height 7
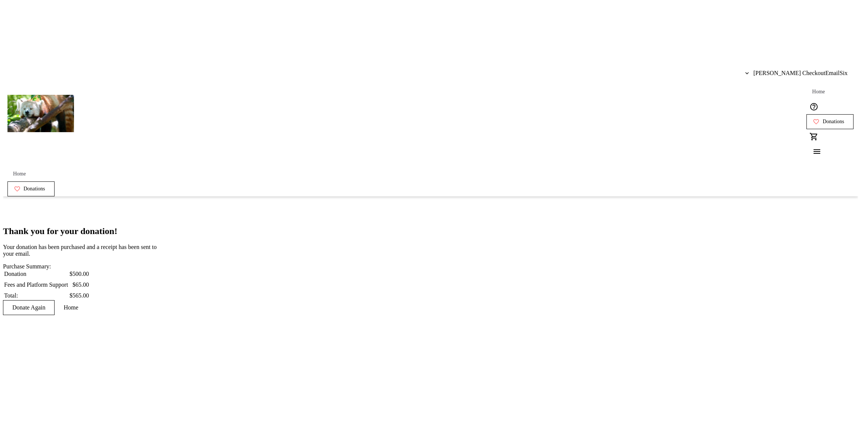
click at [54, 299] on span at bounding box center [28, 308] width 51 height 18
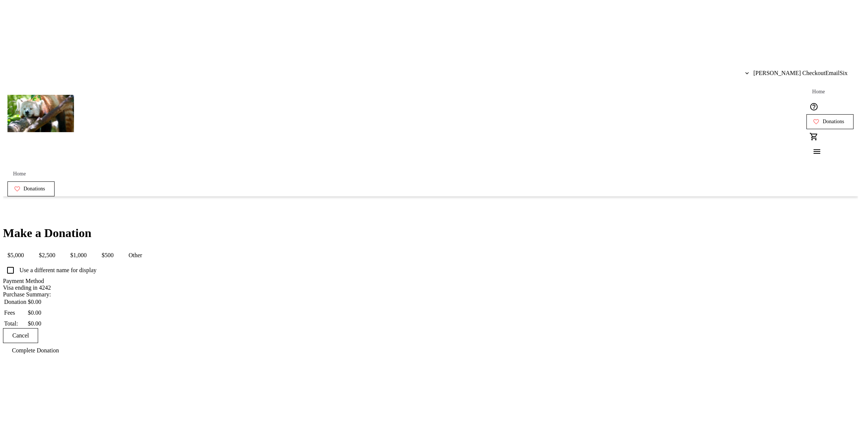
click at [118, 248] on button "$500" at bounding box center [107, 255] width 21 height 15
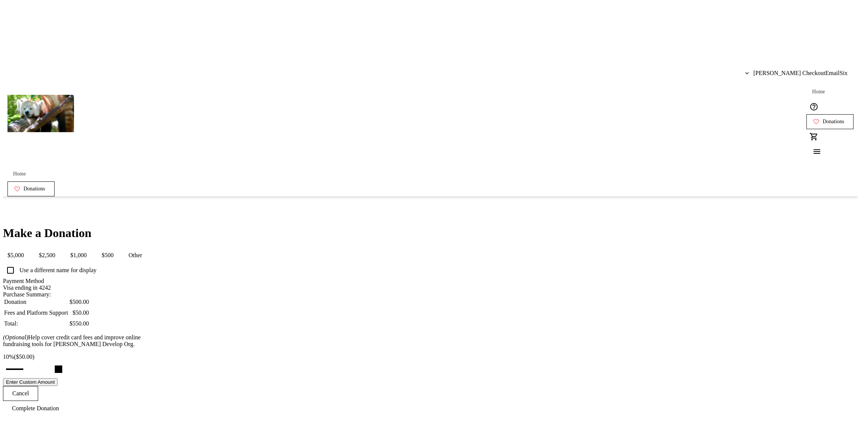
click at [58, 379] on button "Enter Custom Amount" at bounding box center [30, 383] width 55 height 8
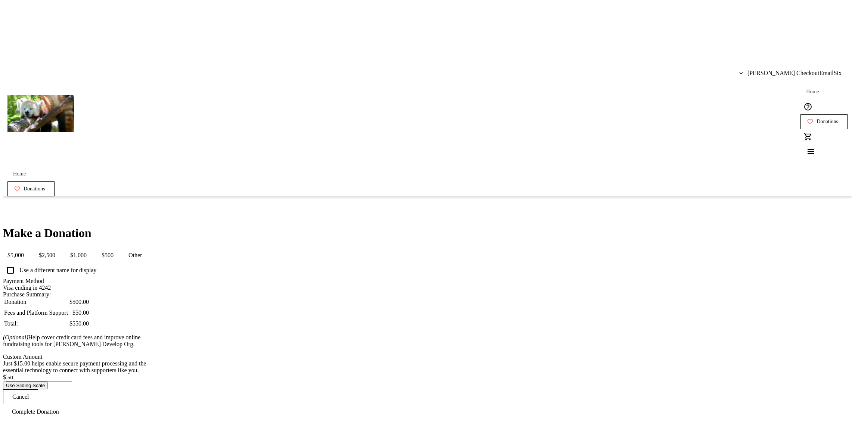
drag, startPoint x: 413, startPoint y: 367, endPoint x: 408, endPoint y: 369, distance: 4.9
click at [72, 374] on input "50" at bounding box center [39, 378] width 66 height 8
drag, startPoint x: 418, startPoint y: 372, endPoint x: 342, endPoint y: 368, distance: 76.0
click at [342, 368] on div "Make a Donation $5,000 $2,500 $1,000 $500 Other Use a different name for displa…" at bounding box center [427, 322] width 849 height 193
type input "0"
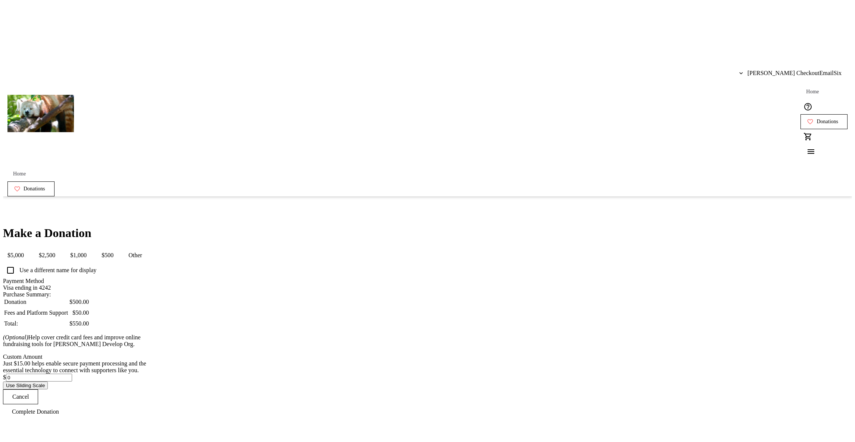
click at [271, 351] on div "Make a Donation $5,000 $2,500 $1,000 $500 Other Use a different name for displa…" at bounding box center [427, 322] width 849 height 193
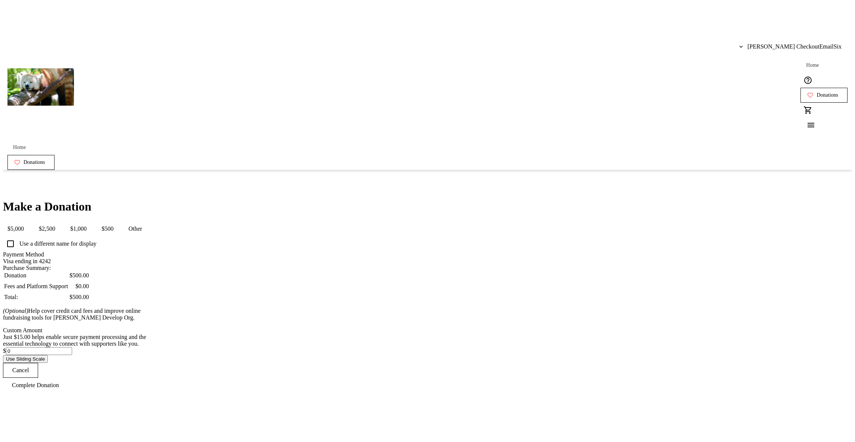
click at [68, 395] on span at bounding box center [35, 386] width 65 height 18
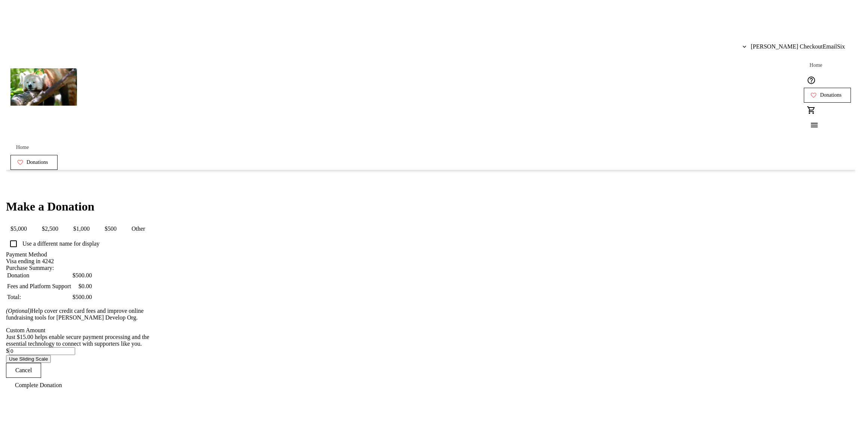
scroll to position [0, 0]
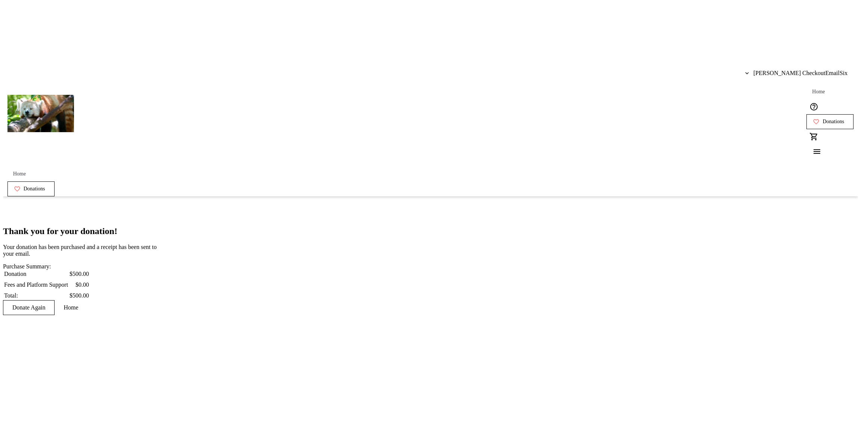
click at [78, 305] on span "Home" at bounding box center [71, 308] width 15 height 7
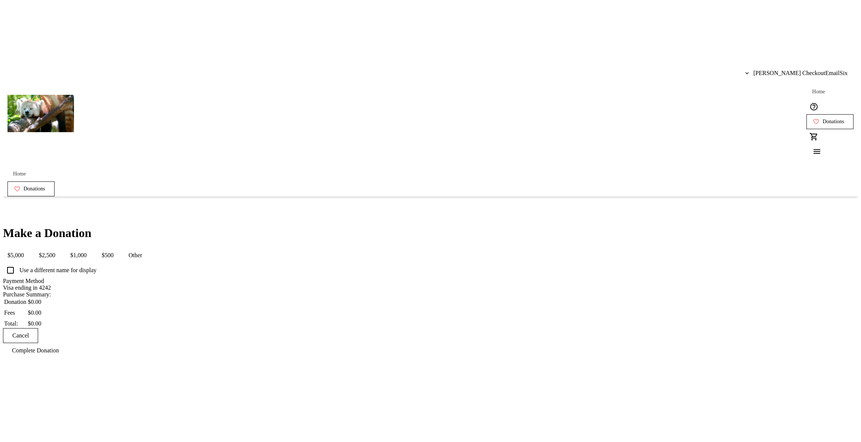
click at [295, 226] on div "Make a Donation $5,000 $2,500 $1,000 $500 Other Use a different name for displa…" at bounding box center [430, 292] width 855 height 132
click at [801, 70] on span "[PERSON_NAME] CheckoutEmailSix" at bounding box center [800, 73] width 94 height 7
click at [809, 80] on span "Log Out" at bounding box center [830, 83] width 43 height 7
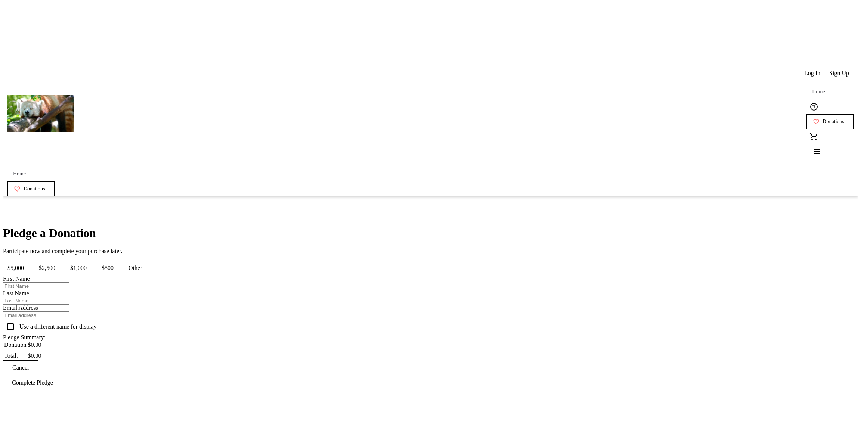
click at [648, 226] on div "Pledge a Donation Participate now and complete your purchase later. $5,000 $2,5…" at bounding box center [430, 308] width 855 height 164
click at [60, 261] on button "$2,500" at bounding box center [46, 268] width 25 height 15
click at [118, 261] on button "$500" at bounding box center [107, 268] width 21 height 15
click at [293, 283] on div "Pledge a Donation Participate now and complete your purchase later. $5,000 $2,5…" at bounding box center [430, 308] width 855 height 164
click at [275, 279] on div "Pledge a Donation Participate now and complete your purchase later. $5,000 $2,5…" at bounding box center [430, 308] width 855 height 164
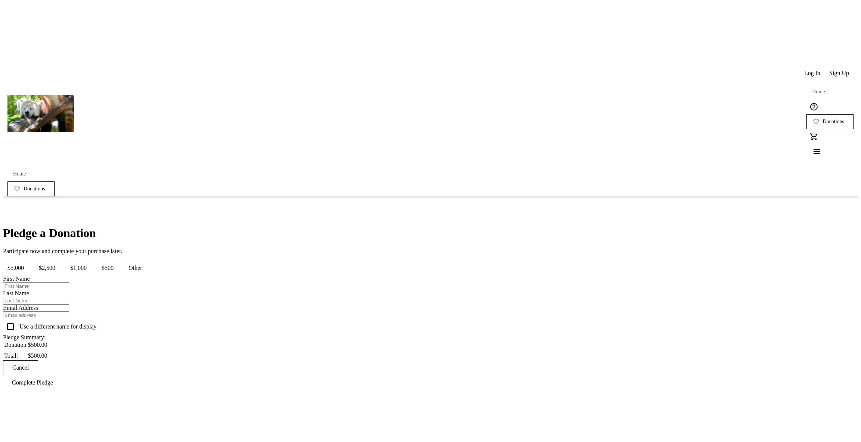
click at [805, 64] on span at bounding box center [812, 73] width 25 height 18
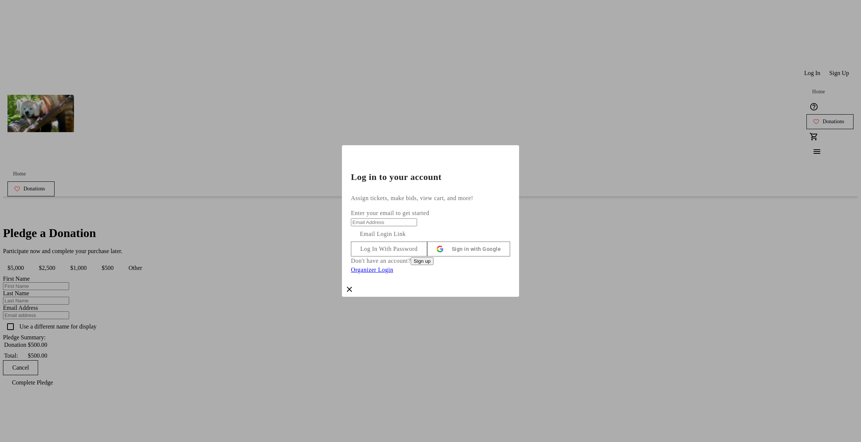
click at [417, 219] on input "Enter your email to get started" at bounding box center [384, 223] width 66 height 8
click at [490, 242] on div "Log In With Password Sign in with Google Don't have an account? Sign up Organiz…" at bounding box center [430, 258] width 159 height 33
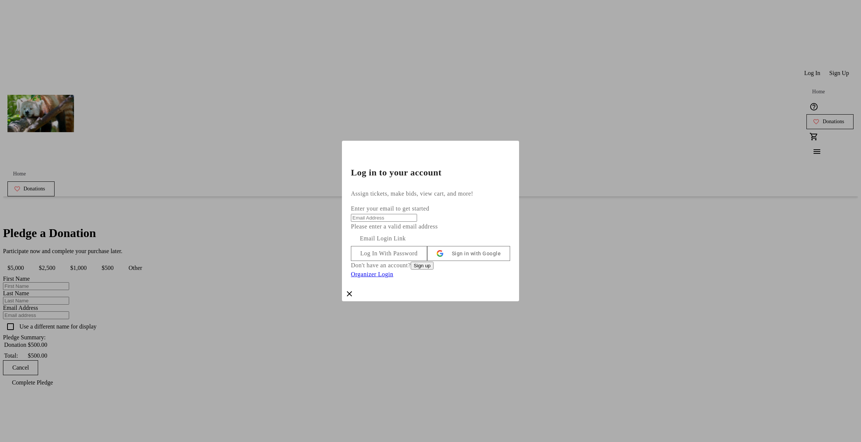
click at [417, 214] on input "Enter your email to get started" at bounding box center [384, 218] width 66 height 8
type input "andrew+no-payment-methods@trellis.org"
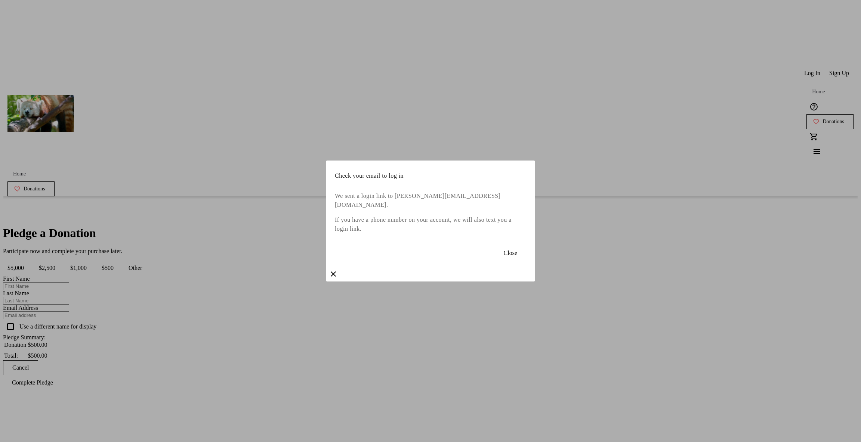
click at [504, 253] on span "Close" at bounding box center [510, 253] width 13 height 7
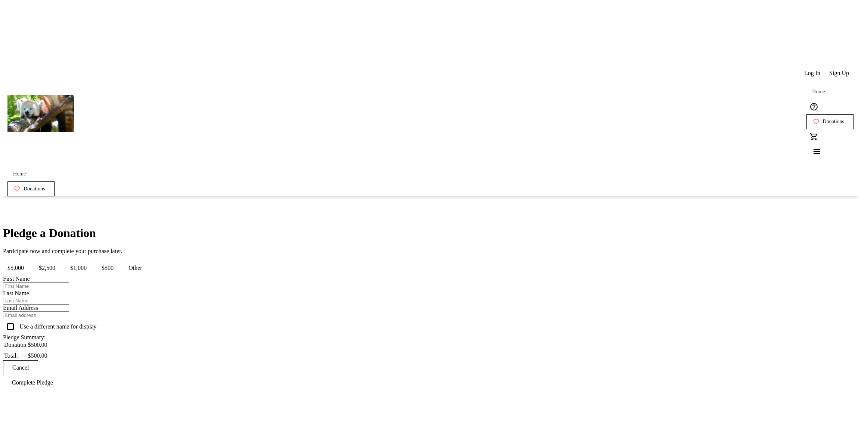
click at [804, 70] on span "Log In" at bounding box center [812, 73] width 16 height 7
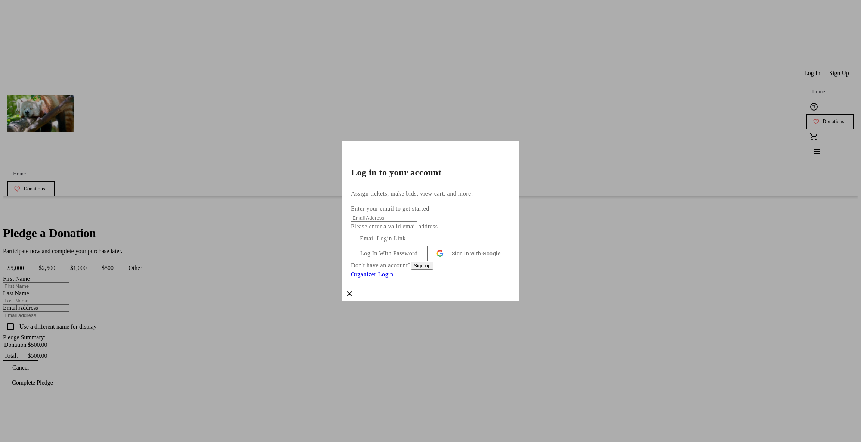
click at [427, 245] on span at bounding box center [388, 254] width 75 height 18
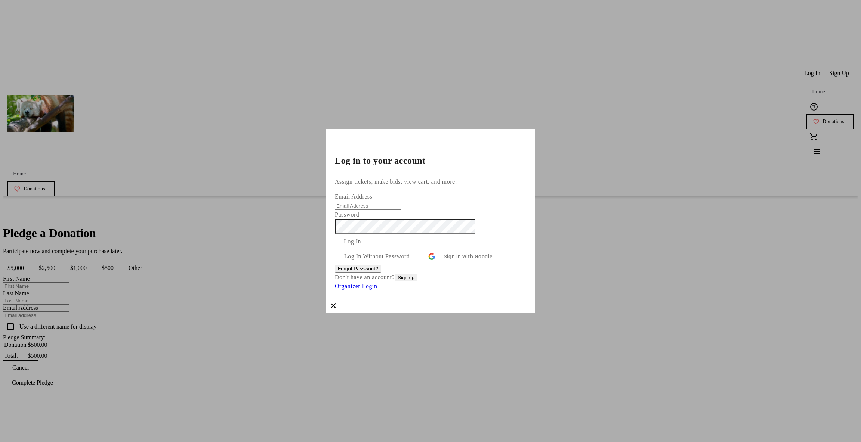
click at [424, 192] on tr-form-field "Email Address" at bounding box center [430, 201] width 191 height 18
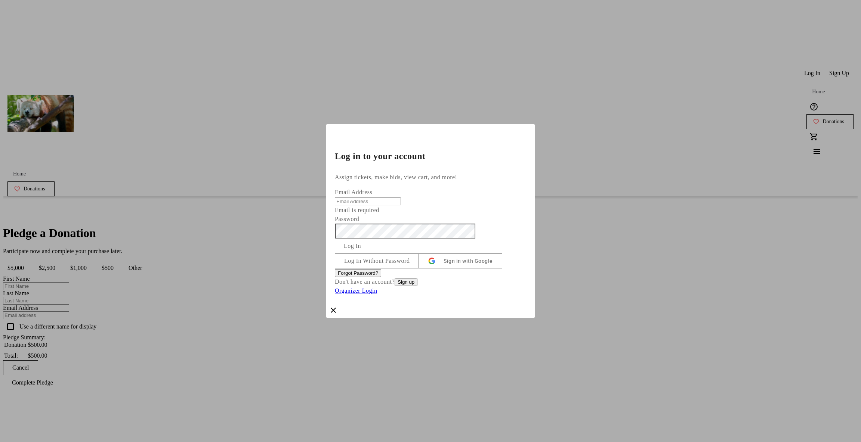
click at [401, 198] on input "Email Address" at bounding box center [368, 202] width 66 height 8
type input "andrew+no-payment-methods@trellis.org"
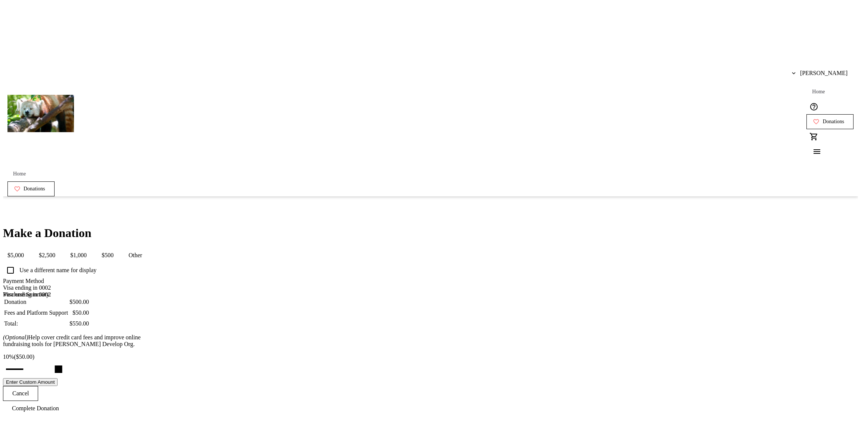
click at [161, 286] on input "Payment Method" at bounding box center [82, 289] width 158 height 6
click at [308, 226] on div "Make a Donation $5,000 $2,500 $1,000 $500 Other Use a different name for displa…" at bounding box center [430, 321] width 855 height 190
click at [569, 226] on div "Make a Donation $5,000 $2,500 $1,000 $500 Other Use a different name for displa…" at bounding box center [430, 321] width 855 height 190
click at [821, 70] on span "Andrew Feltham" at bounding box center [823, 73] width 47 height 7
click at [817, 48] on span "Payment Methods" at bounding box center [830, 47] width 43 height 7
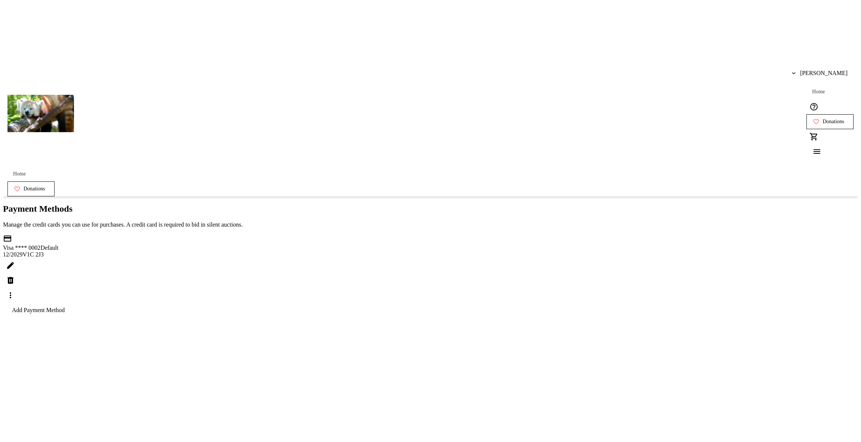
click at [15, 276] on mat-icon at bounding box center [10, 280] width 9 height 9
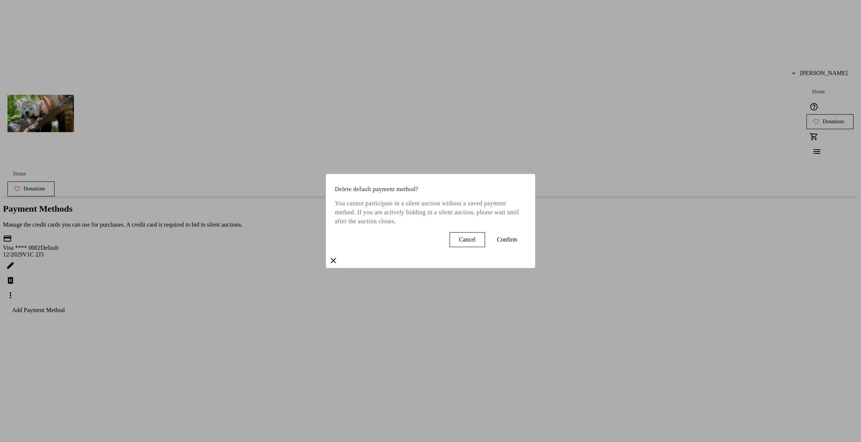
click at [494, 247] on span at bounding box center [507, 240] width 38 height 18
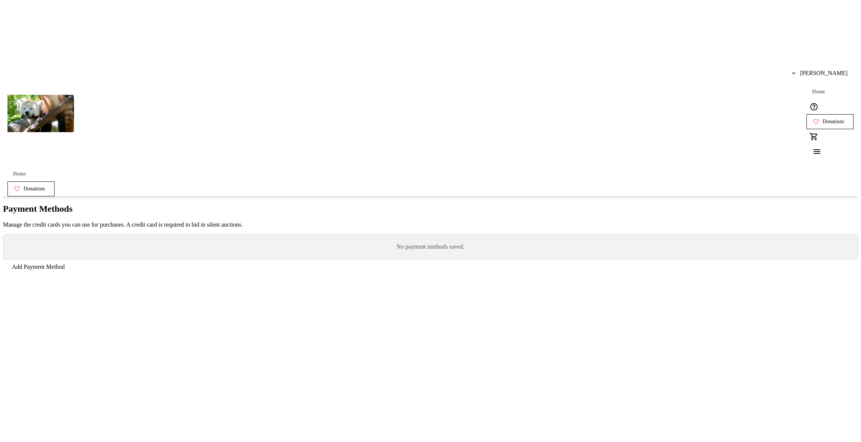
click at [465, 207] on section "Payment Methods Manage the credit cards you can use for purchases. A credit car…" at bounding box center [430, 239] width 855 height 71
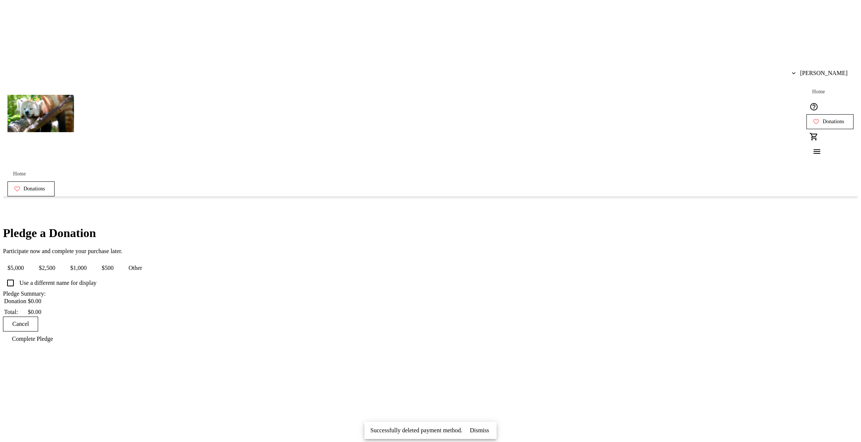
click at [308, 226] on div "Pledge a Donation Participate now and complete your purchase later. $5,000 $2,5…" at bounding box center [430, 286] width 855 height 120
click at [118, 261] on button "$500" at bounding box center [107, 268] width 21 height 15
click at [91, 261] on button "$1,000" at bounding box center [78, 268] width 25 height 15
click at [60, 261] on span "$2,500" at bounding box center [46, 268] width 25 height 15
click at [118, 261] on span "$500" at bounding box center [107, 268] width 21 height 15
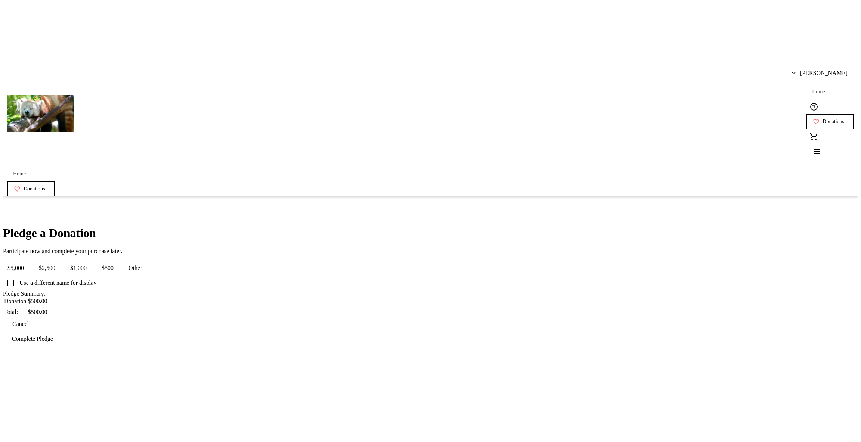
click at [314, 226] on div "Pledge a Donation Participate now and complete your purchase later. $5,000 $2,5…" at bounding box center [430, 286] width 855 height 120
click at [820, 70] on span "[PERSON_NAME]" at bounding box center [823, 73] width 47 height 7
click at [809, 82] on span "Log Out" at bounding box center [830, 83] width 43 height 7
click at [810, 70] on span "Log In" at bounding box center [812, 73] width 16 height 7
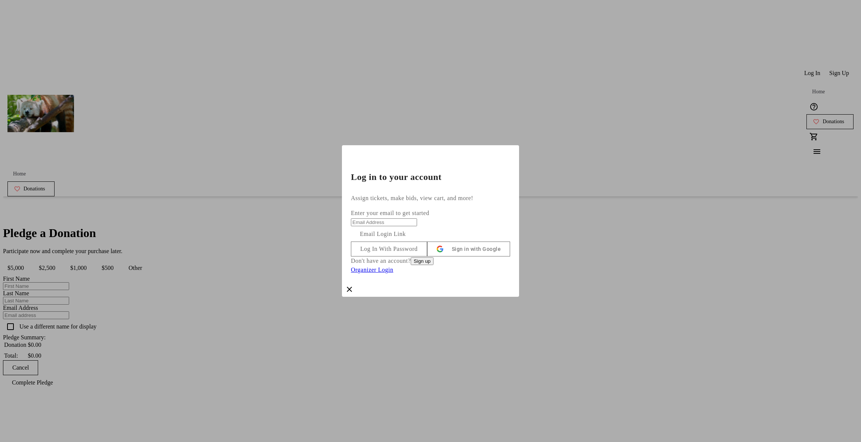
click at [475, 194] on div "Assign tickets, make bids, view cart, and more! Enter your email to get started…" at bounding box center [430, 238] width 177 height 88
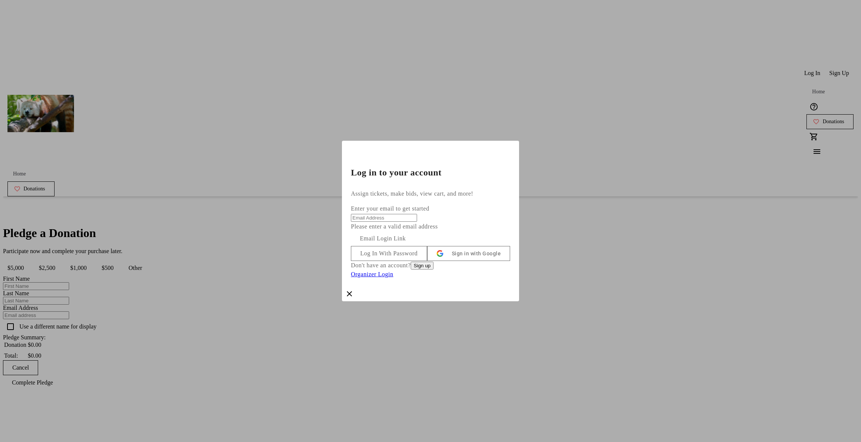
click at [427, 254] on span at bounding box center [388, 254] width 75 height 18
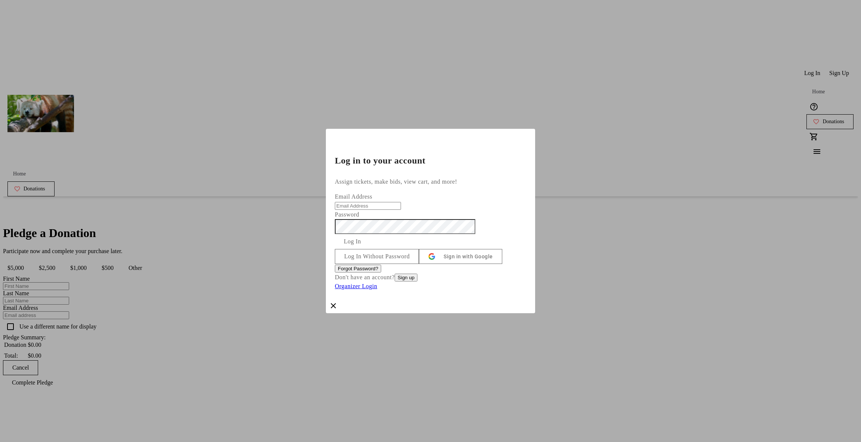
click at [401, 202] on input "Email Address" at bounding box center [368, 206] width 66 height 8
type input "[PERSON_NAME][EMAIL_ADDRESS][DOMAIN_NAME]"
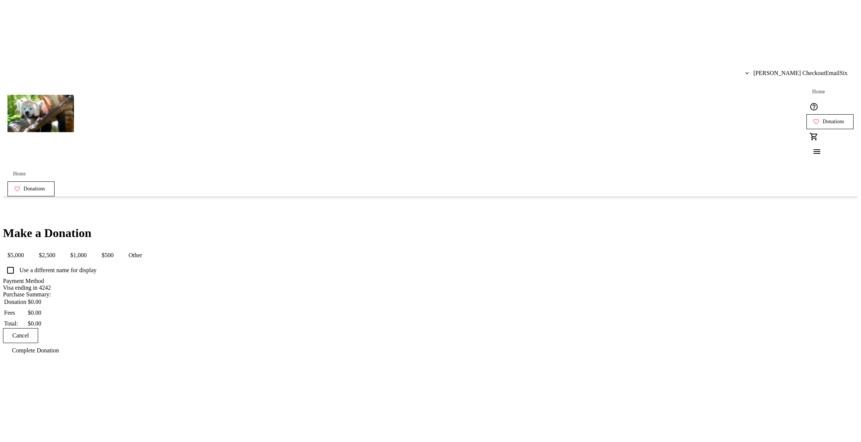
click at [322, 226] on div "Make a Donation $5,000 $2,500 $1,000 $500 Other Use a different name for displa…" at bounding box center [430, 292] width 855 height 132
click at [161, 286] on input "Payment Method" at bounding box center [82, 289] width 158 height 6
click at [64, 298] on span "UnionPay ending in 0005" at bounding box center [33, 301] width 61 height 6
click at [161, 286] on input "Payment Method" at bounding box center [82, 289] width 158 height 6
click at [51, 292] on span "Visa ending in 4242" at bounding box center [27, 295] width 48 height 6
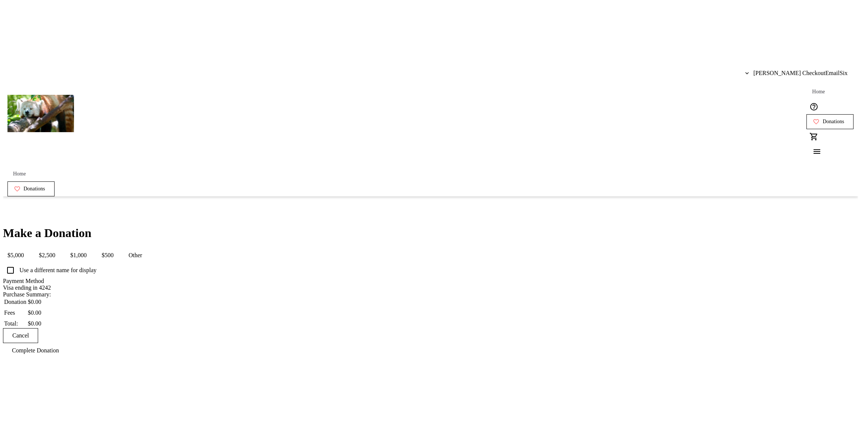
click at [302, 226] on div "Make a Donation $5,000 $2,500 $1,000 $500 Other Use a different name for displa…" at bounding box center [430, 292] width 855 height 132
click at [118, 248] on span "$500" at bounding box center [107, 255] width 21 height 15
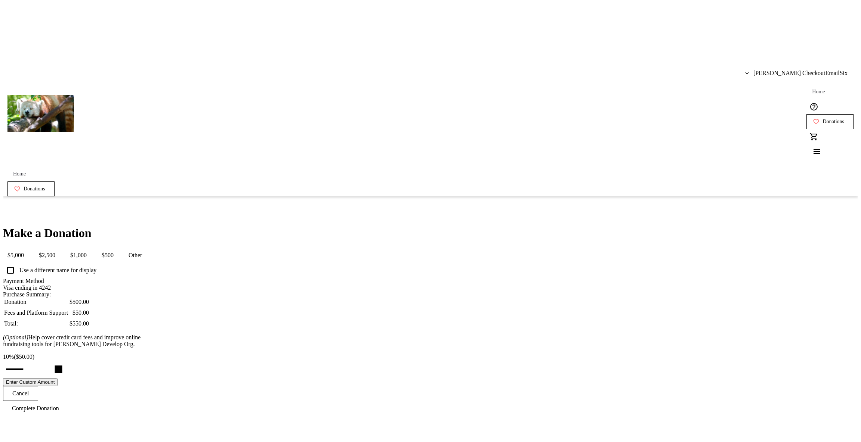
click at [193, 239] on div "Make a Donation $5,000 $2,500 $1,000 $500 Other Use a different name for displa…" at bounding box center [430, 321] width 855 height 190
click at [216, 226] on div "Make a Donation $5,000 $2,500 $1,000 $500 Other Use a different name for displa…" at bounding box center [430, 321] width 855 height 190
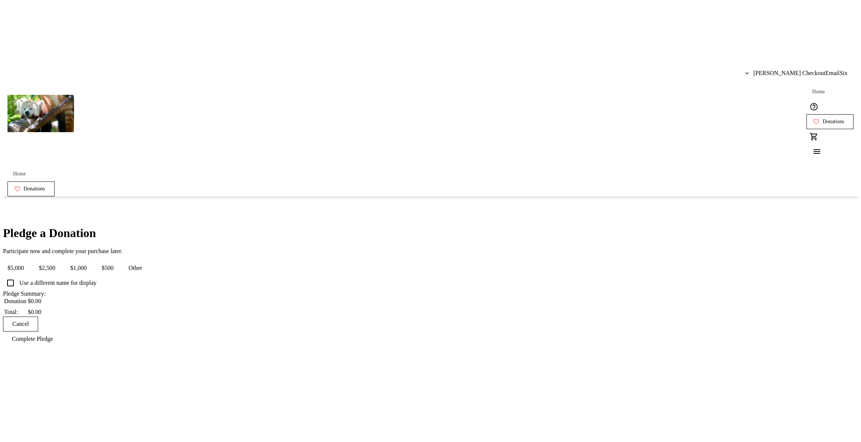
click at [118, 261] on span "$500" at bounding box center [107, 268] width 21 height 15
click at [91, 261] on span "$1,000" at bounding box center [78, 268] width 25 height 15
click at [28, 261] on span "$5,000" at bounding box center [15, 268] width 25 height 15
click at [60, 261] on span "$2,500" at bounding box center [46, 268] width 25 height 15
click at [118, 261] on button "$500" at bounding box center [107, 268] width 21 height 15
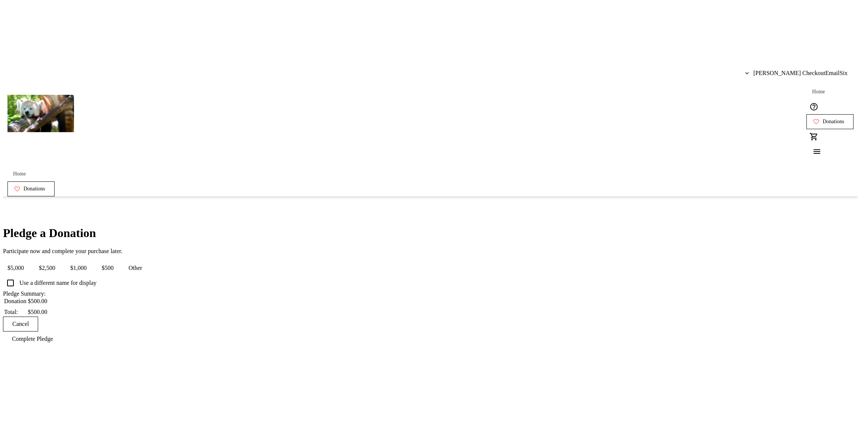
click at [91, 261] on span "$1,000" at bounding box center [78, 268] width 25 height 15
click at [28, 261] on span "$5,000" at bounding box center [15, 268] width 25 height 15
click at [60, 261] on button "$2,500" at bounding box center [46, 268] width 25 height 15
drag, startPoint x: 471, startPoint y: 159, endPoint x: 468, endPoint y: 153, distance: 6.5
click at [118, 261] on span "$500" at bounding box center [107, 268] width 21 height 15
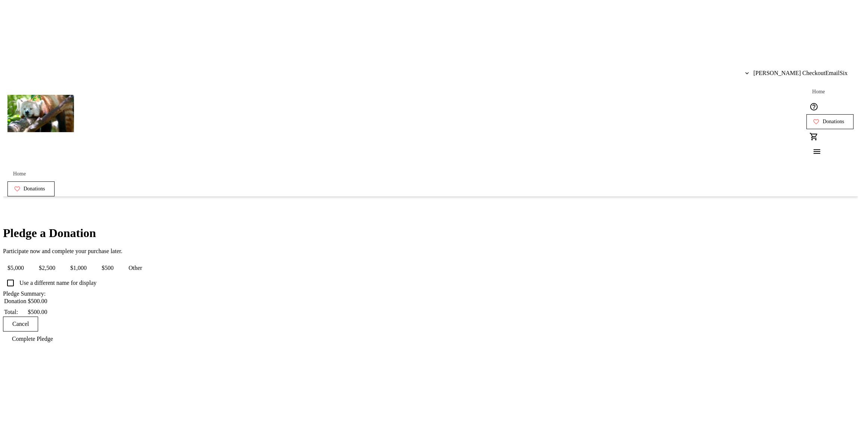
click at [287, 233] on div "Pledge a Donation Participate now and complete your purchase later. $5,000 $2,5…" at bounding box center [430, 286] width 855 height 120
click at [118, 261] on span "$500" at bounding box center [107, 268] width 21 height 15
click at [53, 336] on span "Complete Pledge" at bounding box center [32, 339] width 41 height 7
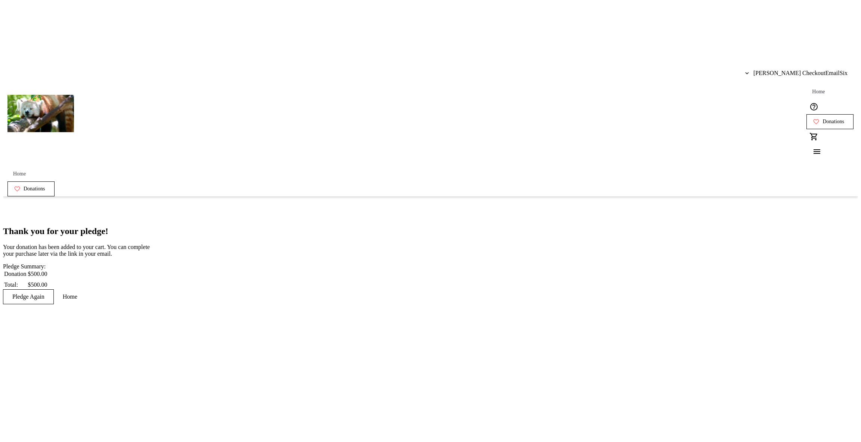
click at [86, 288] on span at bounding box center [70, 297] width 33 height 18
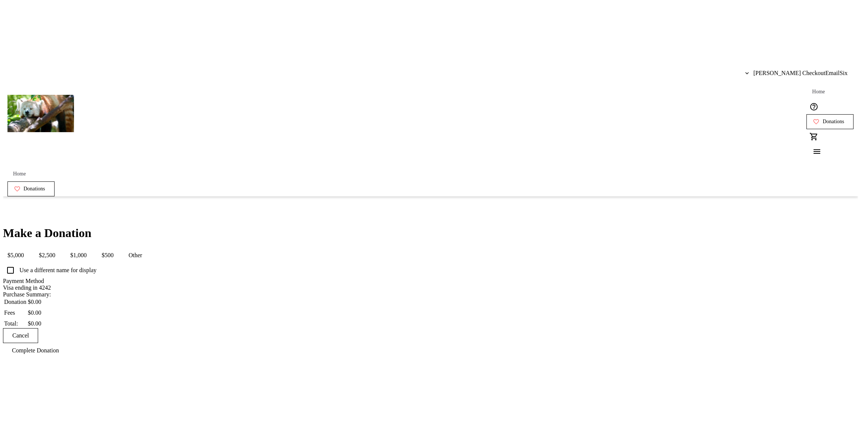
click at [118, 248] on span "$500" at bounding box center [107, 255] width 21 height 15
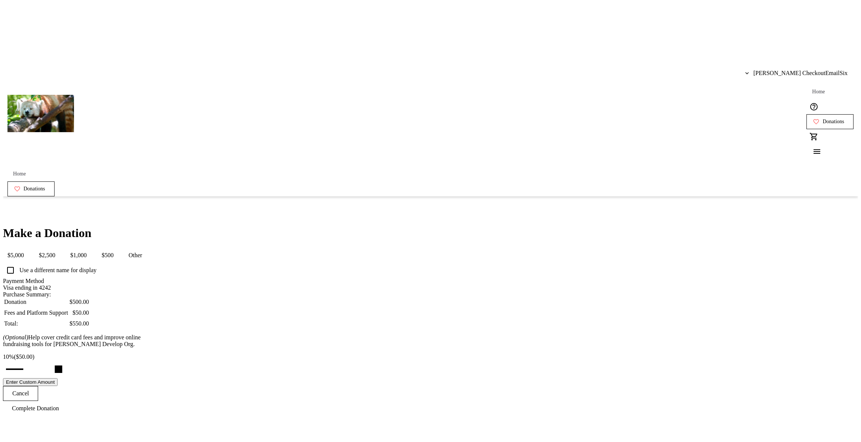
click at [787, 70] on span "[PERSON_NAME] CheckoutEmailSix" at bounding box center [800, 73] width 94 height 7
click at [809, 80] on span "Log Out" at bounding box center [830, 83] width 43 height 7
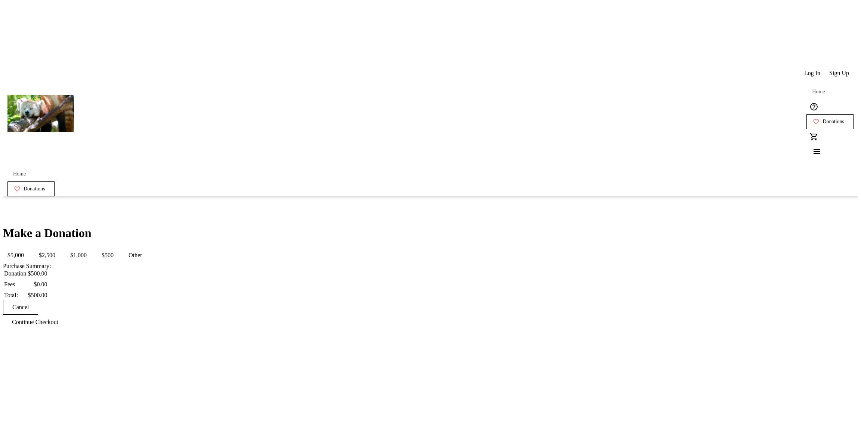
click at [219, 226] on div "Make a Donation $5,000 $2,500 $1,000 $500 Other Purchase Summary: Donation $500…" at bounding box center [430, 278] width 855 height 104
click at [91, 248] on button "$1,000" at bounding box center [78, 255] width 25 height 15
click at [60, 248] on button "$2,500" at bounding box center [46, 255] width 25 height 15
click at [271, 244] on div "Make a Donation $5,000 $2,500 $1,000 $500 Other Purchase Summary: Donation $2,5…" at bounding box center [430, 278] width 855 height 104
